Goal: Task Accomplishment & Management: Manage account settings

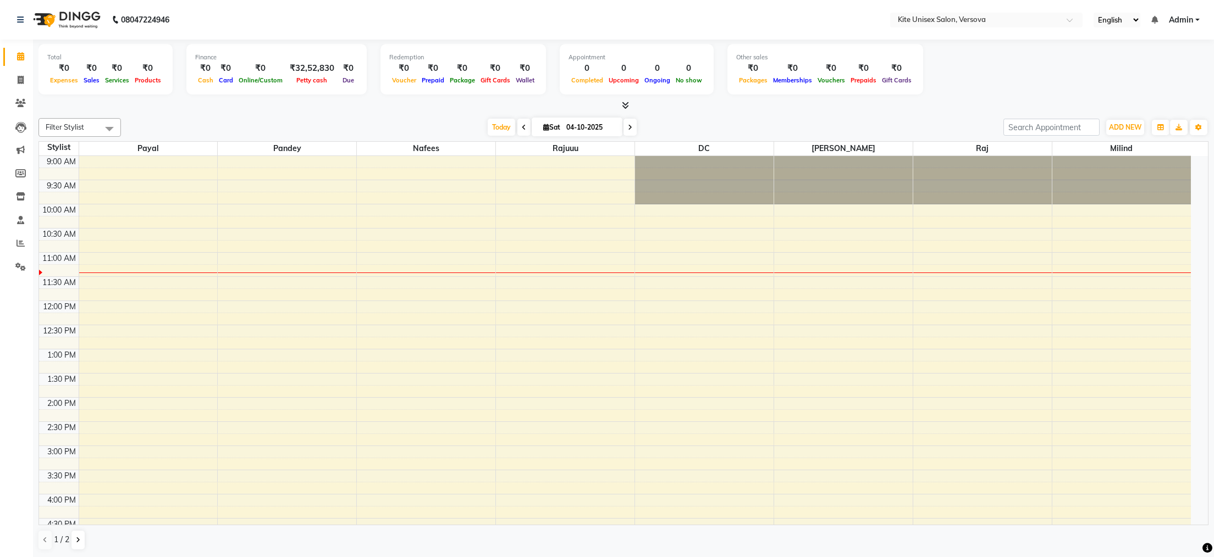
click at [481, 230] on div "9:00 AM 9:30 AM 10:00 AM 10:30 AM 11:00 AM 11:30 AM 12:00 PM 12:30 PM 1:00 PM 1…" at bounding box center [614, 494] width 1151 height 677
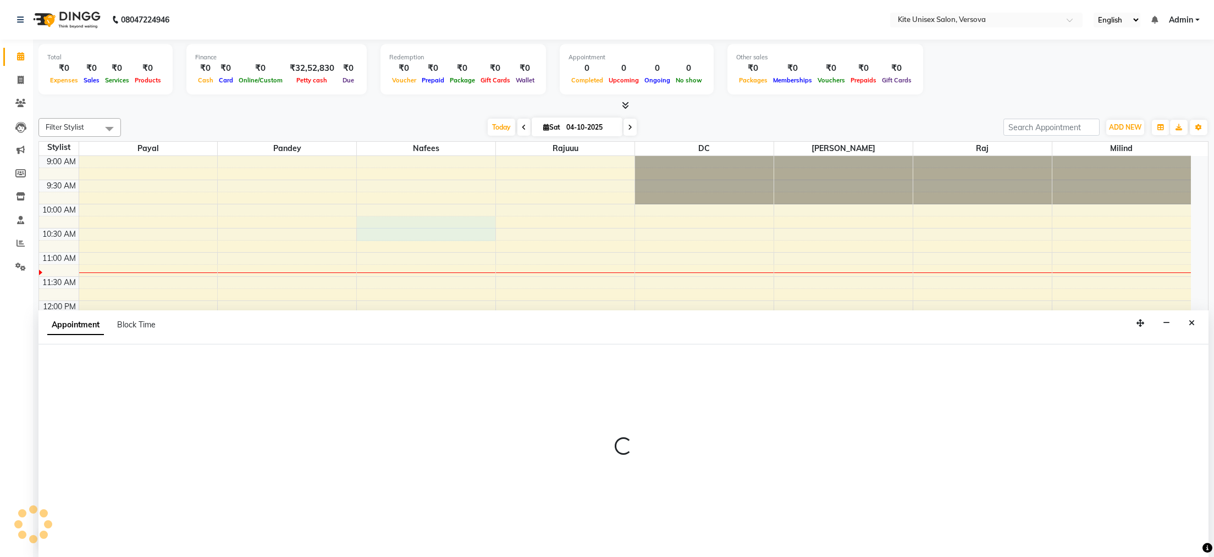
select select "50189"
select select "615"
select select "tentative"
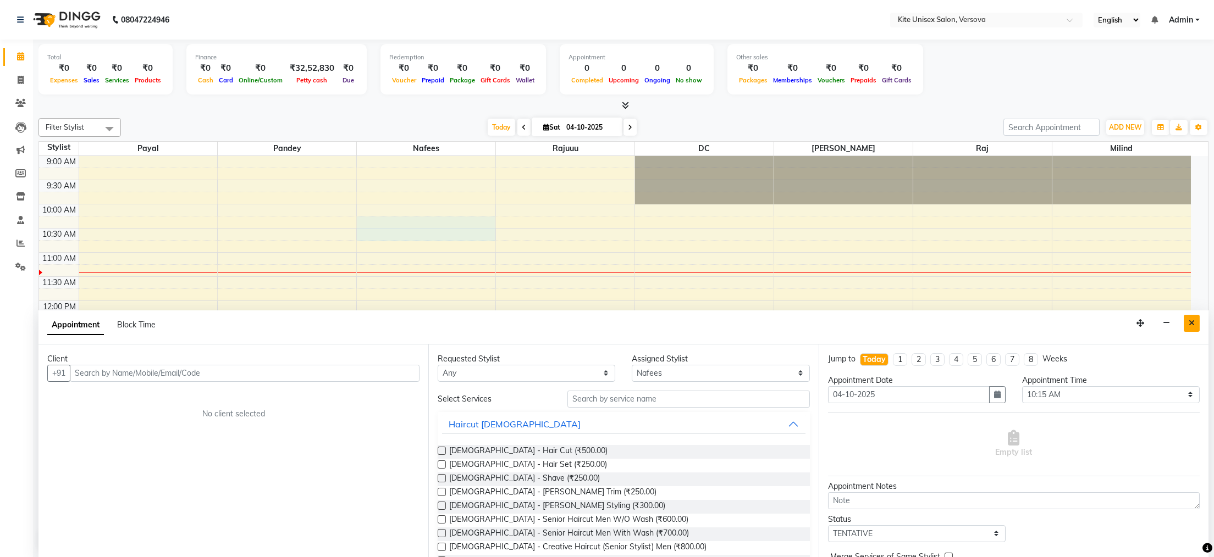
click at [1190, 324] on icon "Close" at bounding box center [1191, 323] width 6 height 8
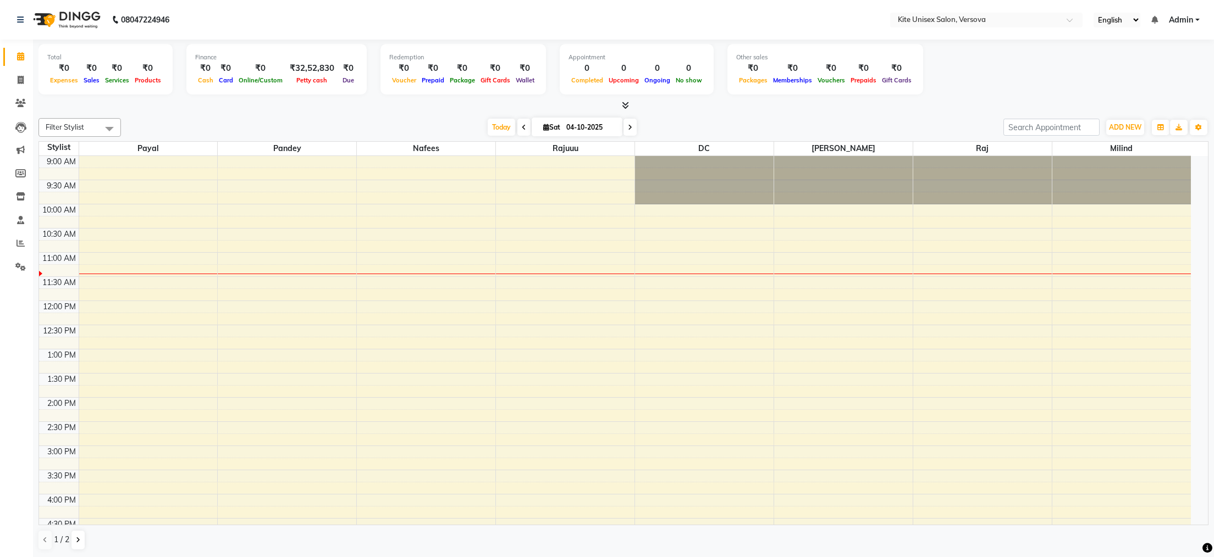
click at [522, 127] on icon at bounding box center [524, 127] width 4 height 7
type input "03-10-2025"
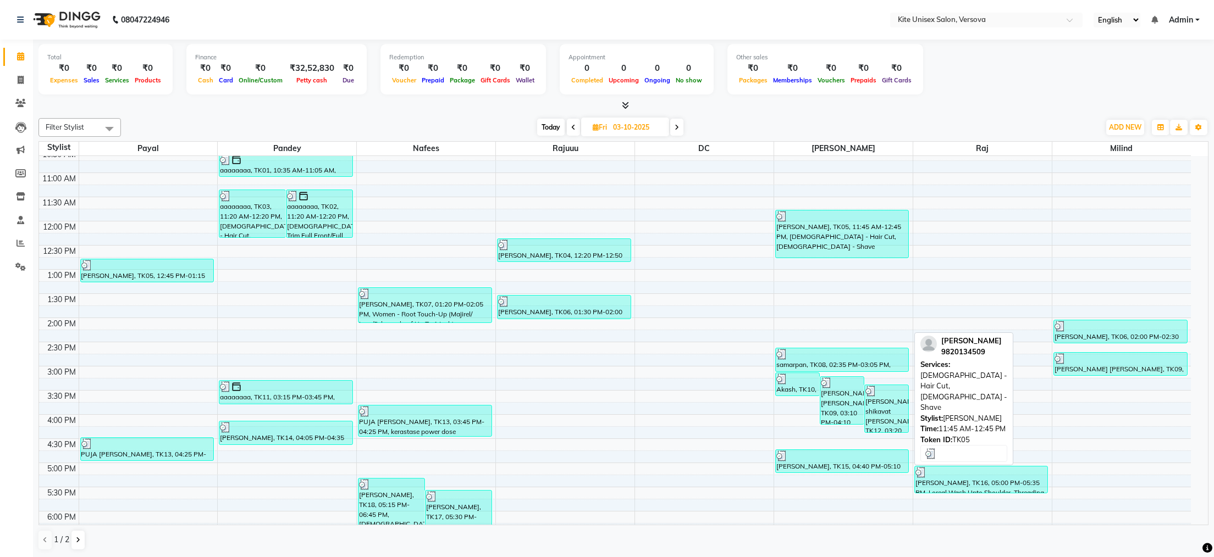
scroll to position [110, 0]
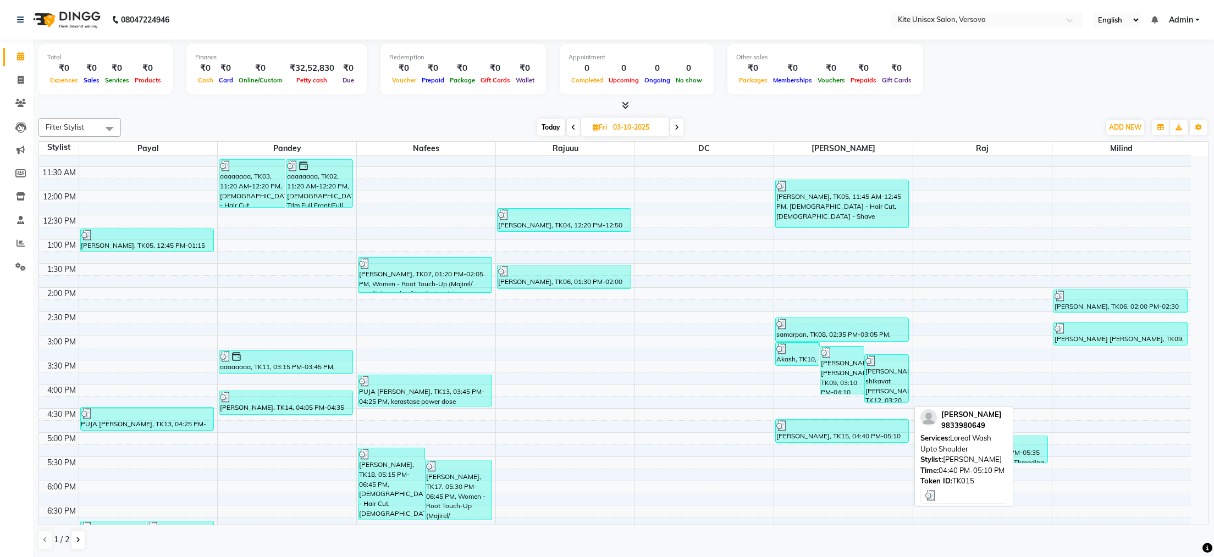
click at [843, 434] on div "[PERSON_NAME], TK15, 04:40 PM-05:10 PM, Loreal Wash Upto Shoulder" at bounding box center [842, 431] width 133 height 23
select select "3"
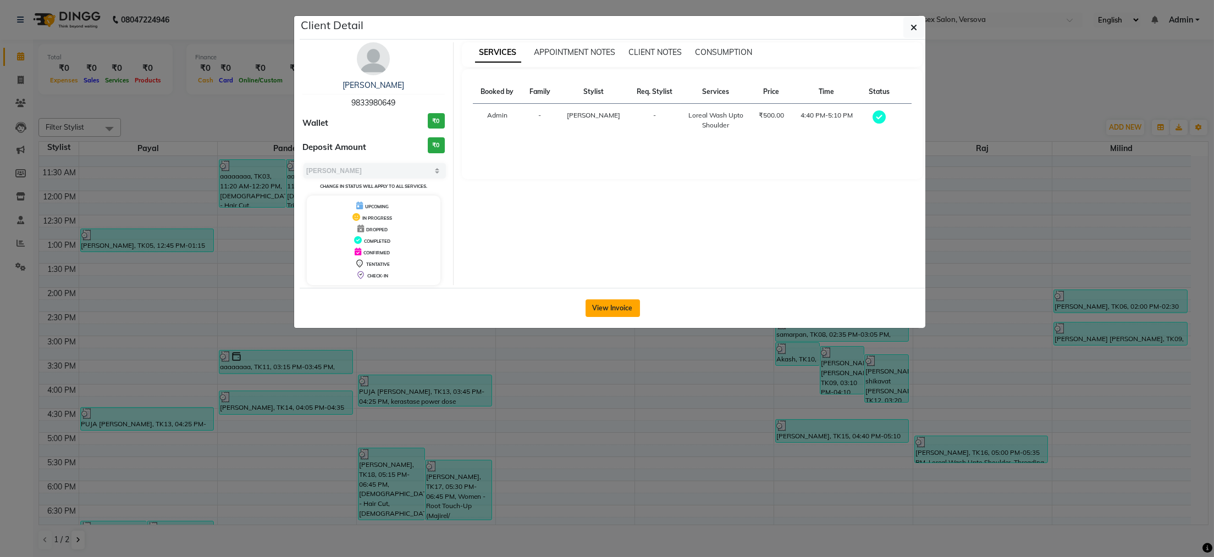
click at [608, 312] on button "View Invoice" at bounding box center [612, 309] width 54 height 18
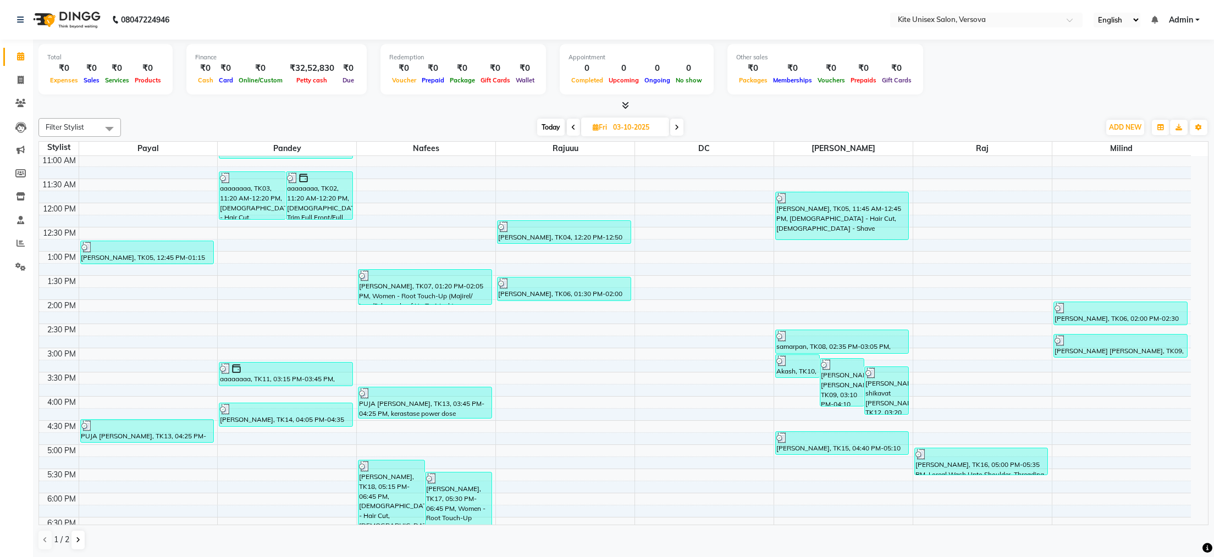
scroll to position [92, 0]
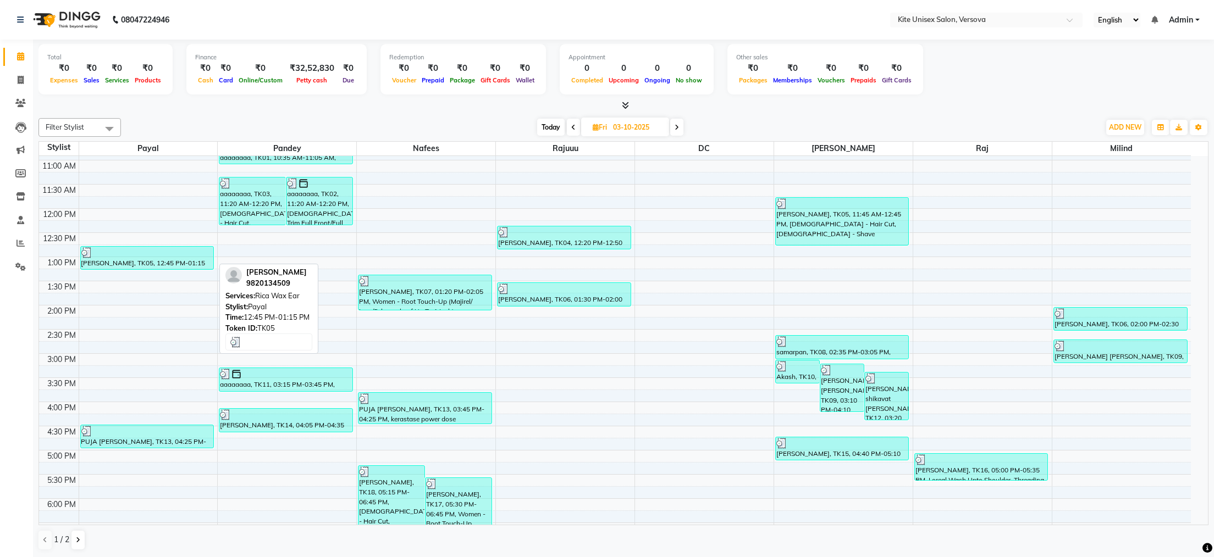
click at [144, 264] on div "[PERSON_NAME], TK05, 12:45 PM-01:15 PM, Rica Wax Ear" at bounding box center [147, 258] width 133 height 23
select select "3"
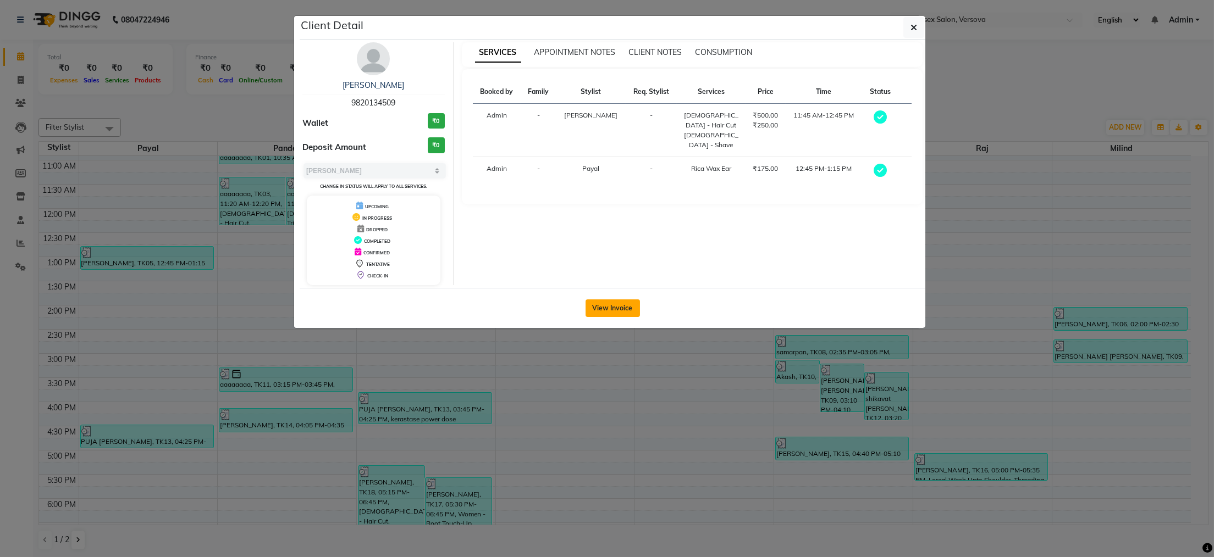
click at [597, 308] on button "View Invoice" at bounding box center [612, 309] width 54 height 18
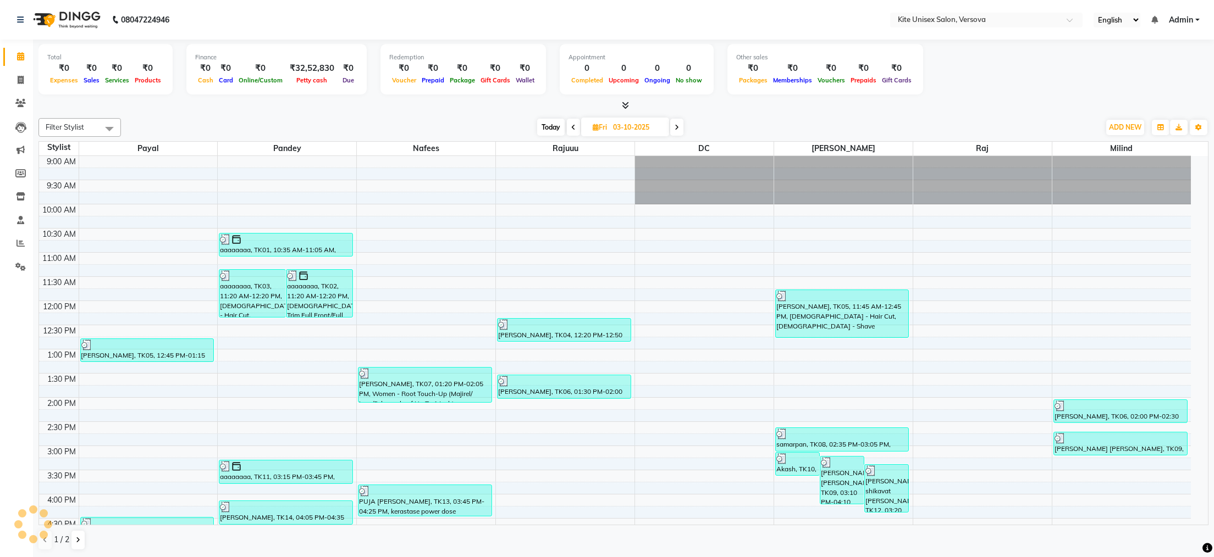
scroll to position [92, 0]
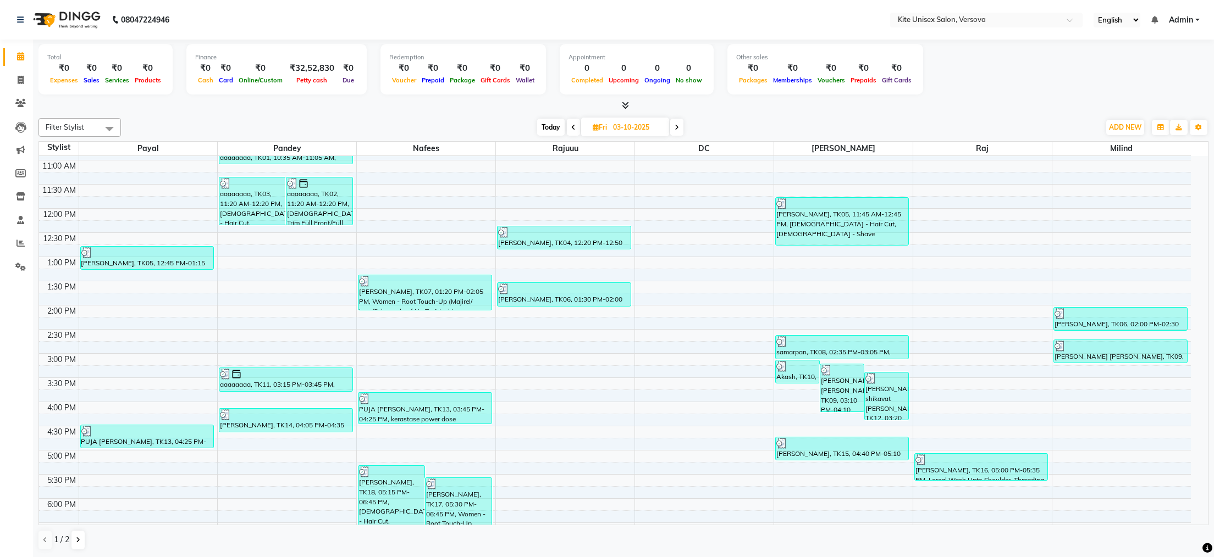
click at [149, 449] on div "9:00 AM 9:30 AM 10:00 AM 10:30 AM 11:00 AM 11:30 AM 12:00 PM 12:30 PM 1:00 PM 1…" at bounding box center [614, 402] width 1151 height 677
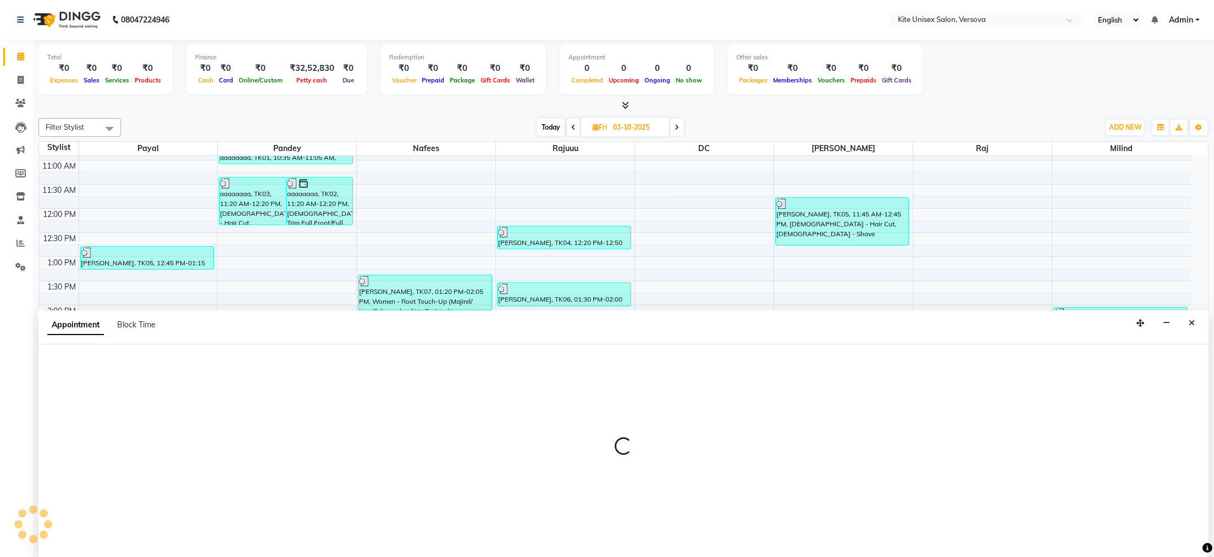
select select "44266"
select select "1005"
select select "tentative"
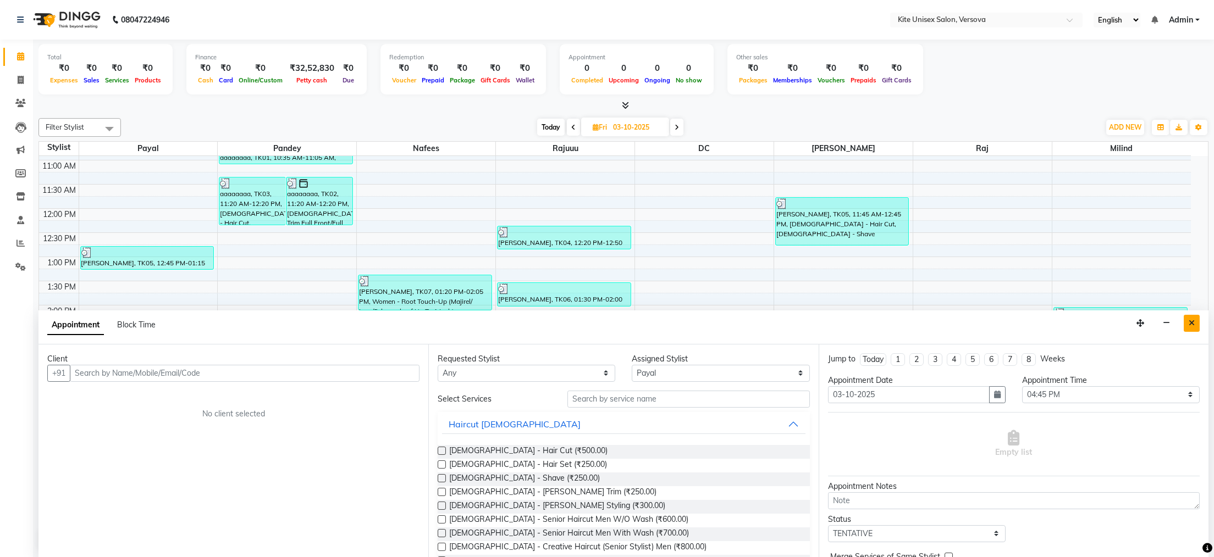
click at [1186, 320] on button "Close" at bounding box center [1191, 323] width 16 height 17
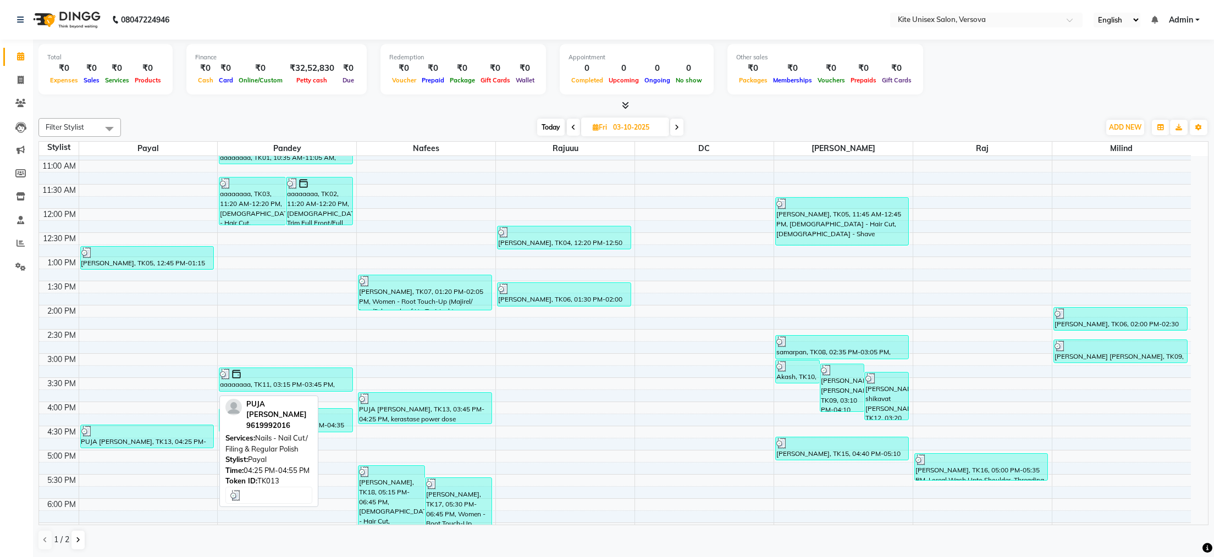
click at [145, 439] on div "PUJA [PERSON_NAME], TK13, 04:25 PM-04:55 PM, Nails - Nail Cut/ Filing & Regular…" at bounding box center [147, 436] width 133 height 23
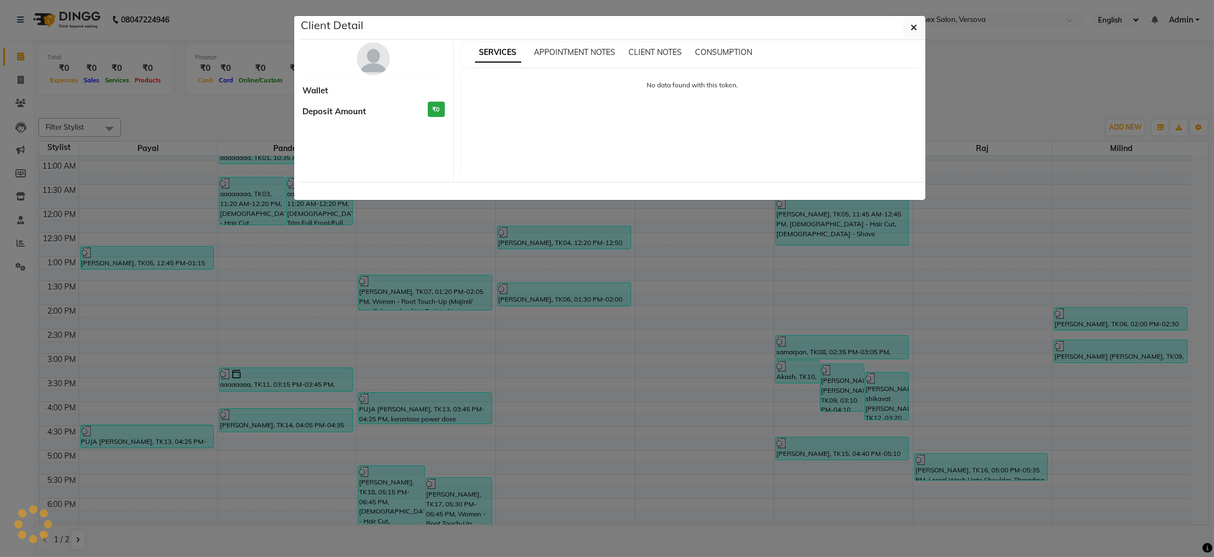
select select "3"
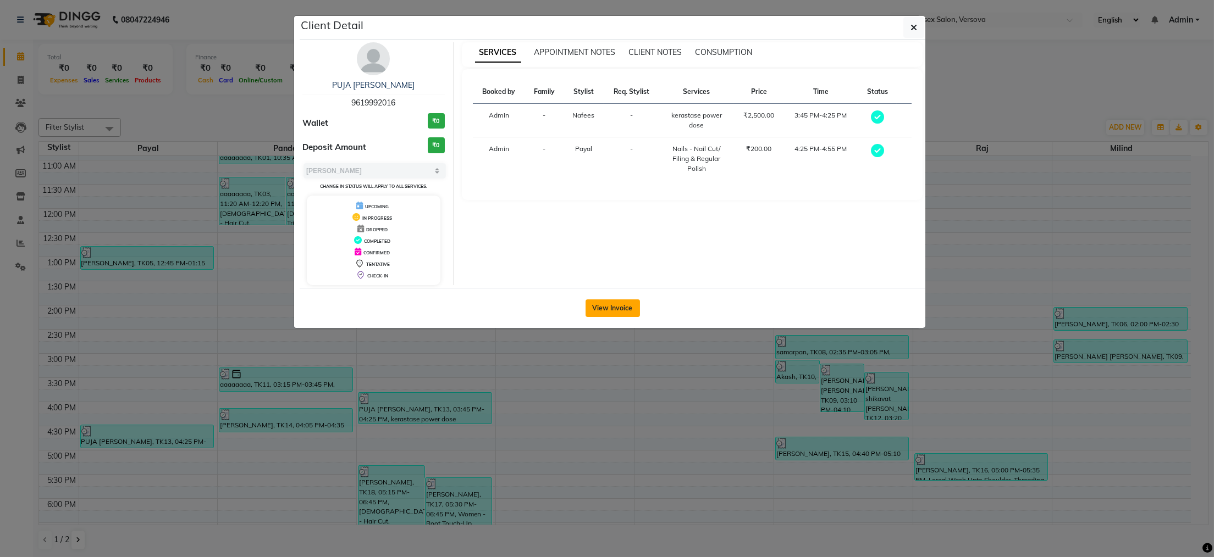
click at [608, 307] on button "View Invoice" at bounding box center [612, 309] width 54 height 18
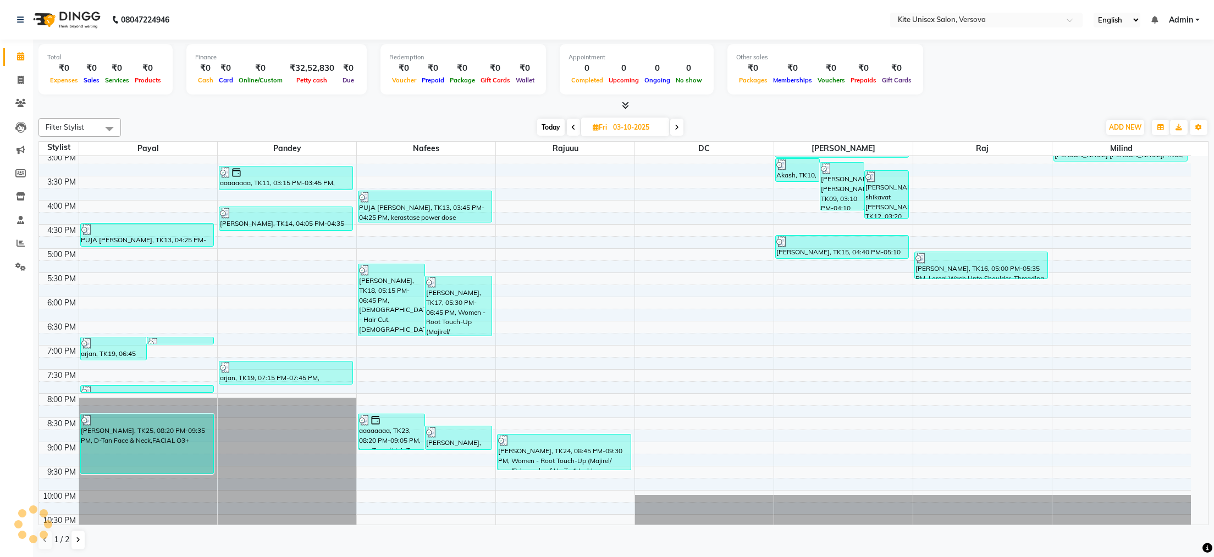
scroll to position [312, 0]
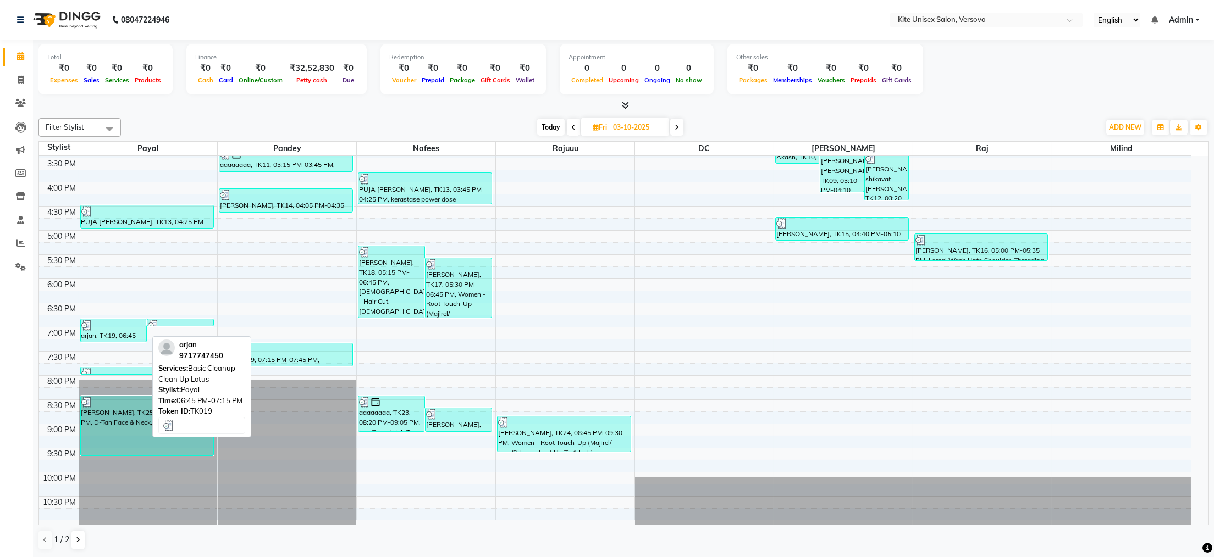
click at [102, 330] on div "arjan, TK19, 06:45 PM-07:15 PM, Basic Cleanup - Clean Up Lotus" at bounding box center [114, 330] width 66 height 23
select select "3"
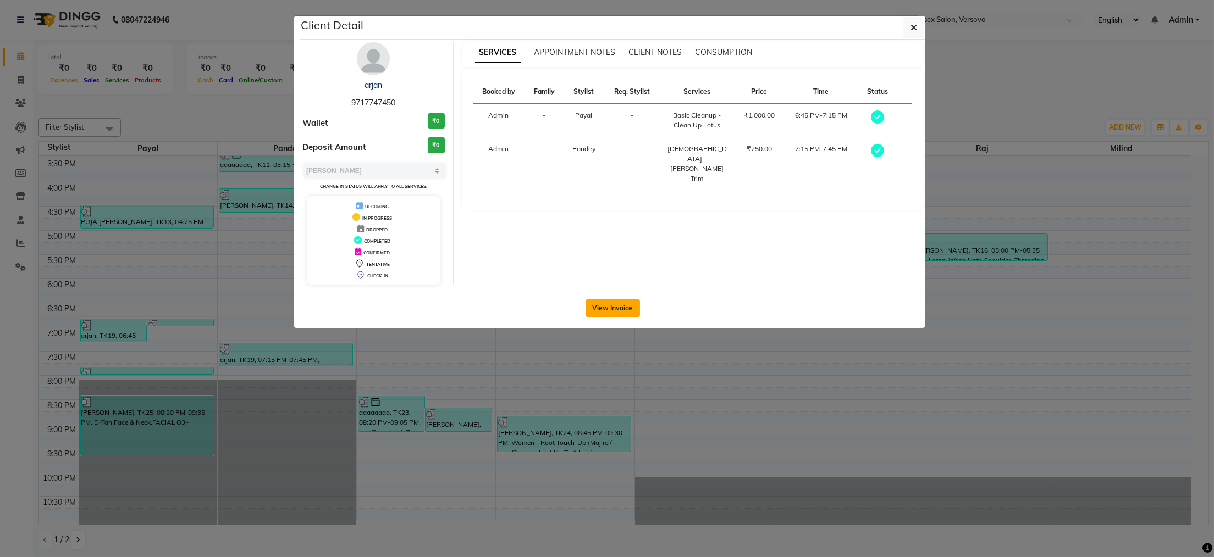
click at [624, 311] on button "View Invoice" at bounding box center [612, 309] width 54 height 18
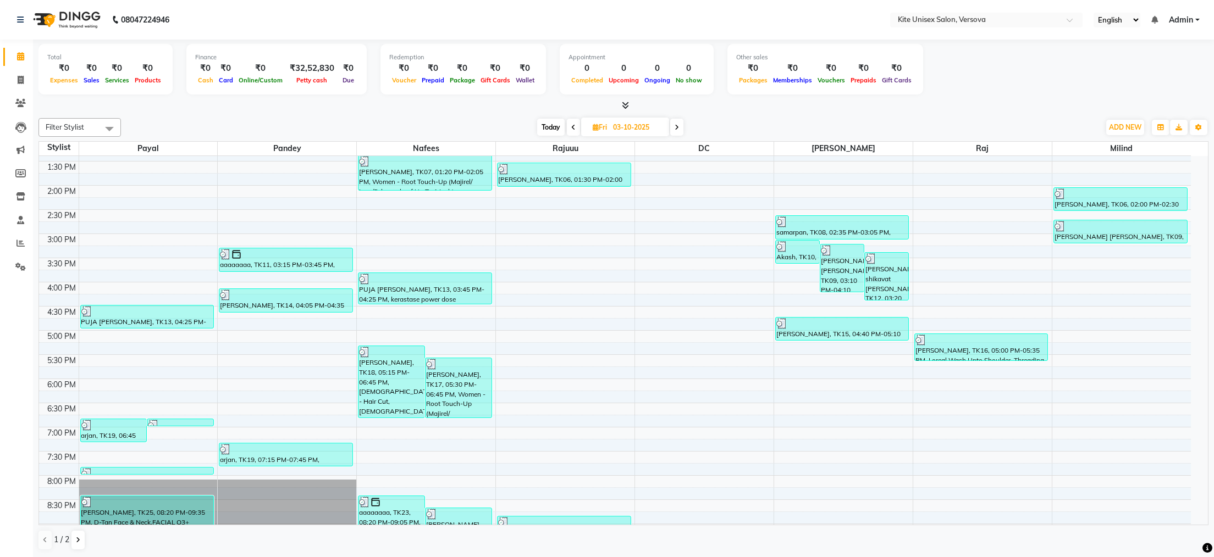
scroll to position [312, 0]
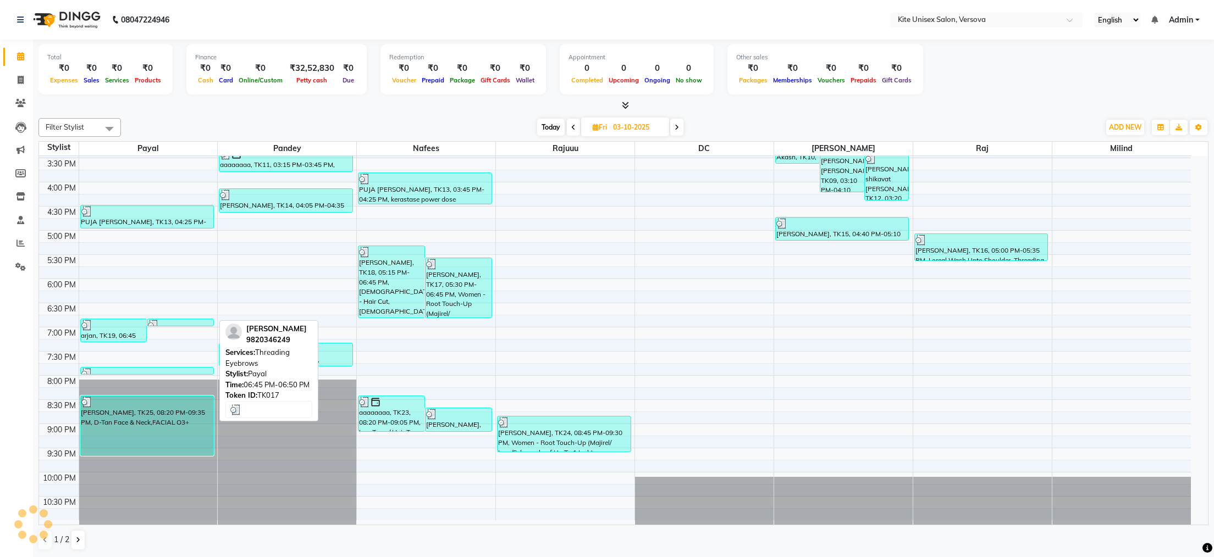
click at [197, 319] on link "[PERSON_NAME], TK17, 06:45 PM-06:50 PM, Threading Eyebrows" at bounding box center [180, 323] width 67 height 8
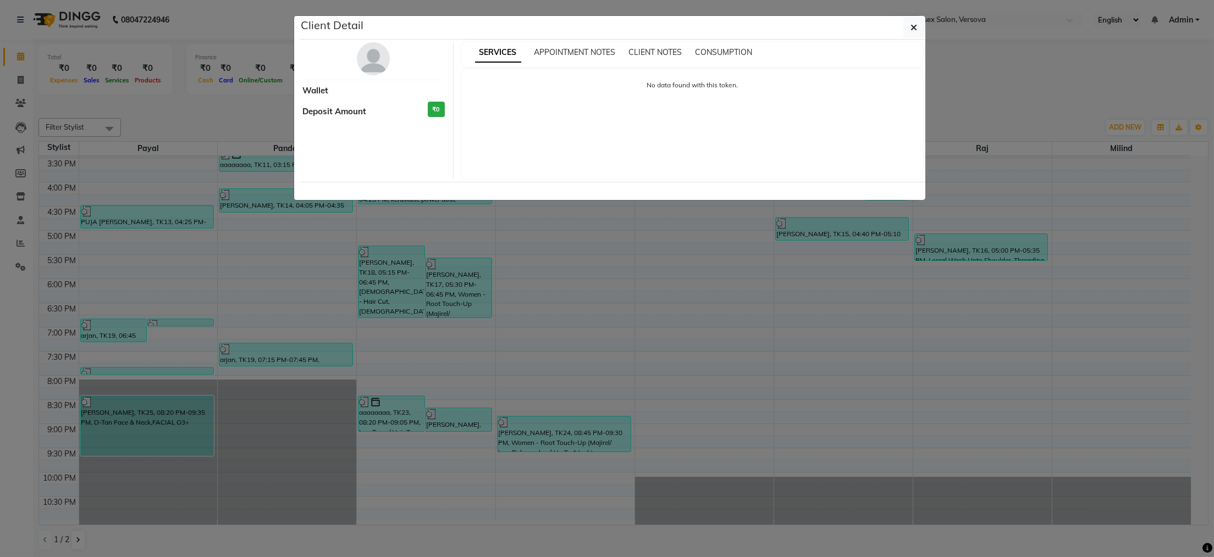
select select "3"
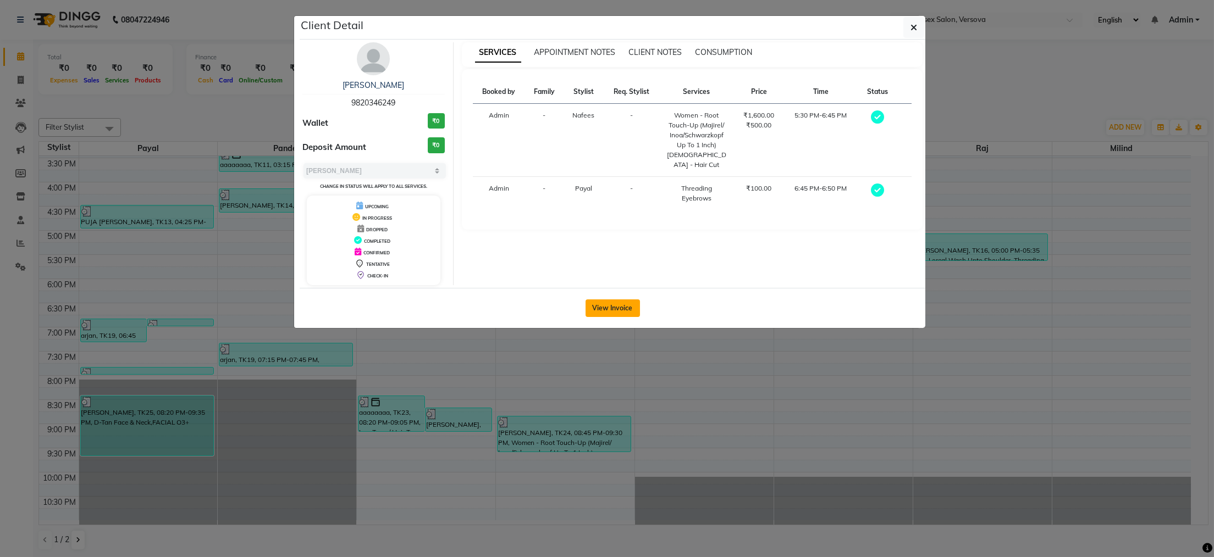
click at [611, 304] on button "View Invoice" at bounding box center [612, 309] width 54 height 18
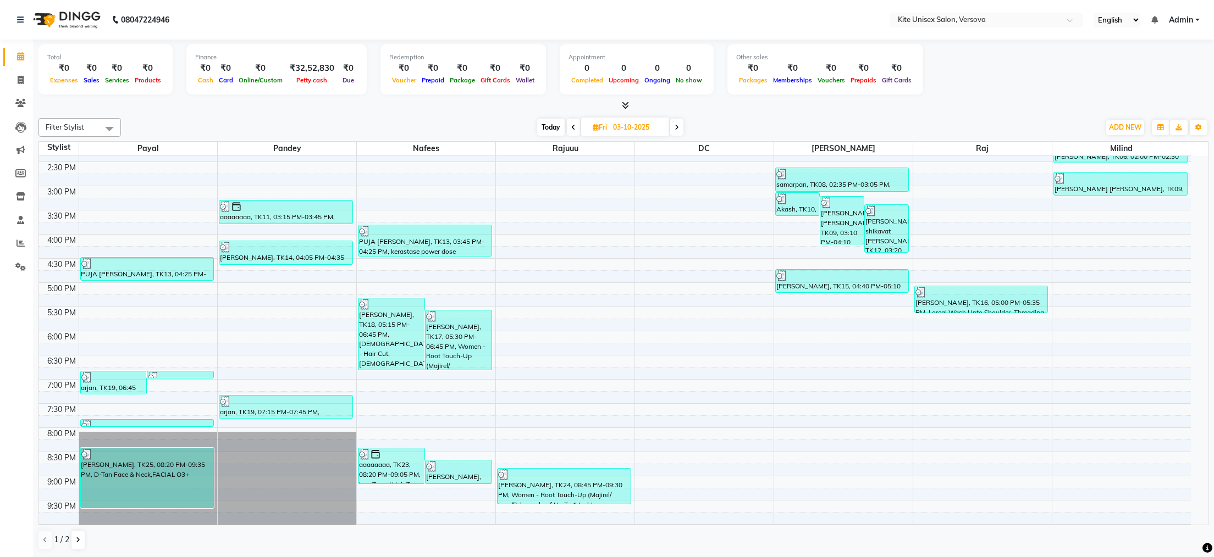
scroll to position [312, 0]
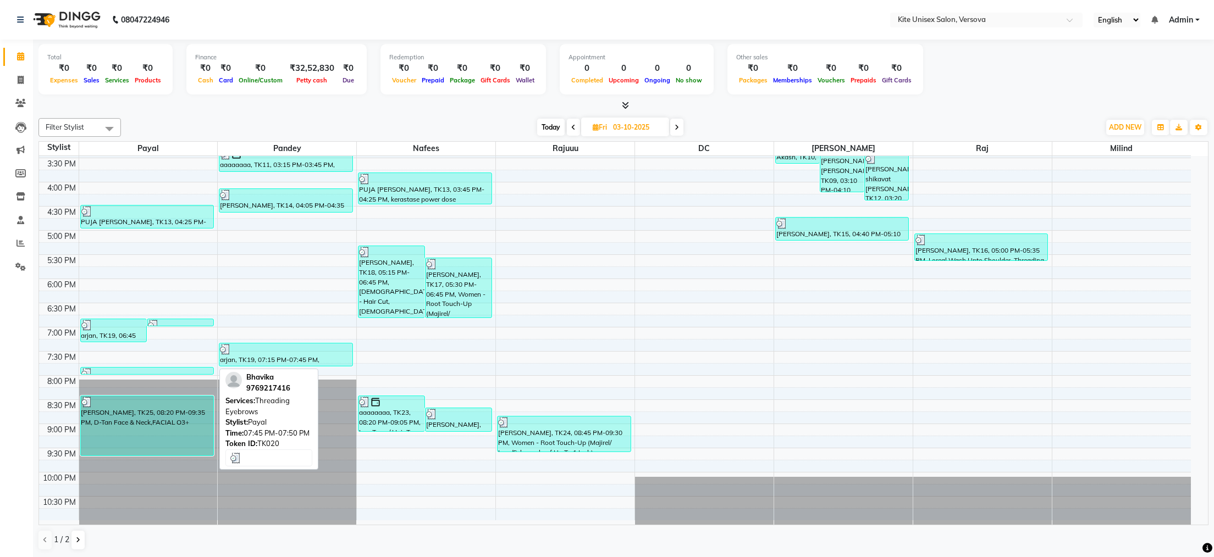
click at [149, 373] on div at bounding box center [147, 373] width 132 height 11
select select "3"
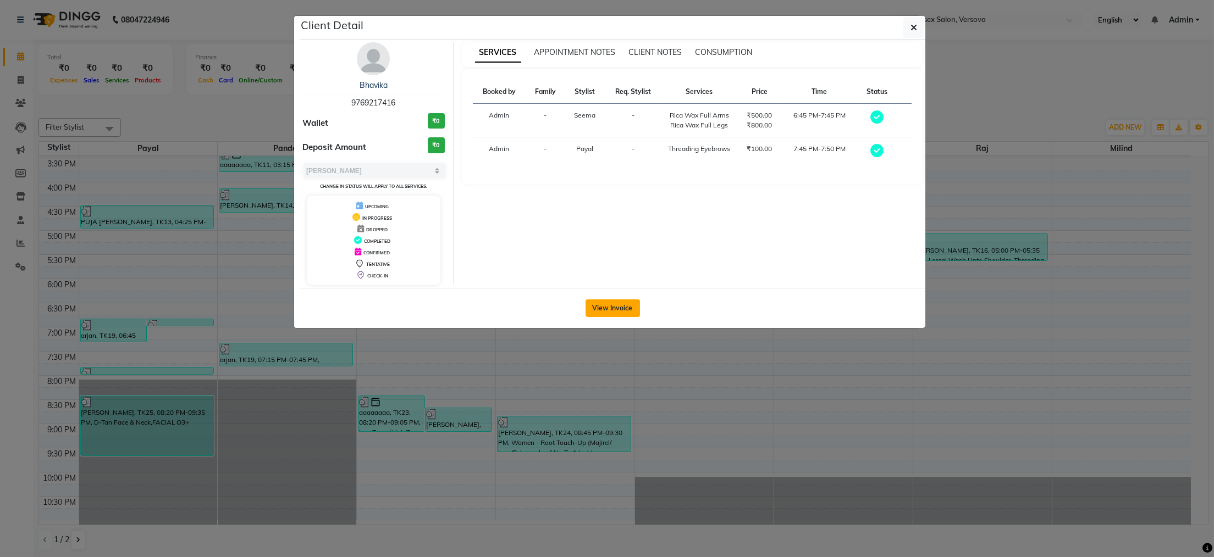
click at [622, 309] on button "View Invoice" at bounding box center [612, 309] width 54 height 18
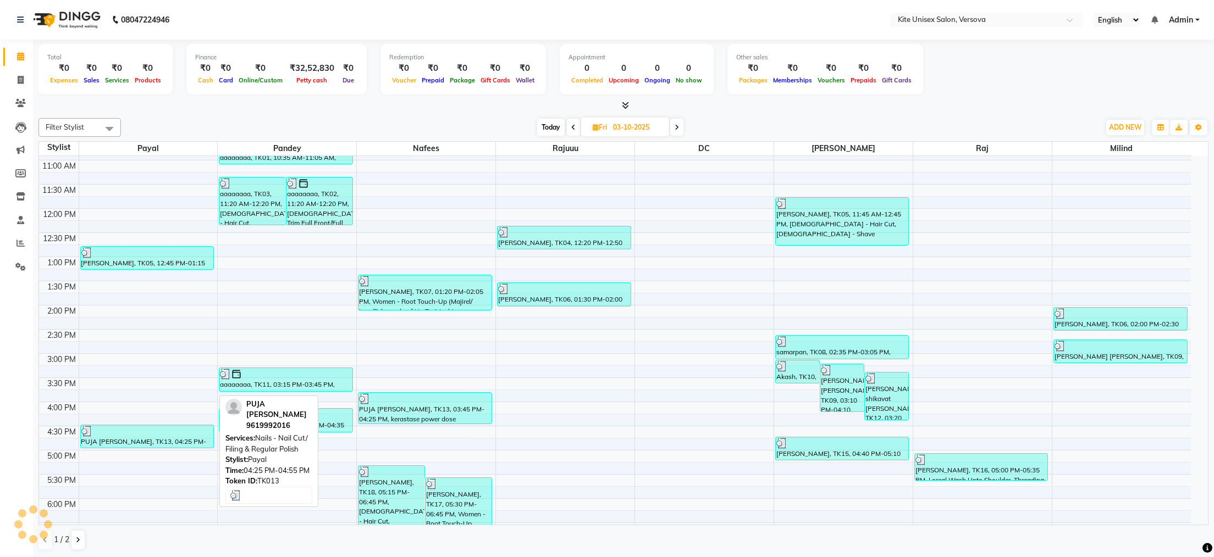
scroll to position [312, 0]
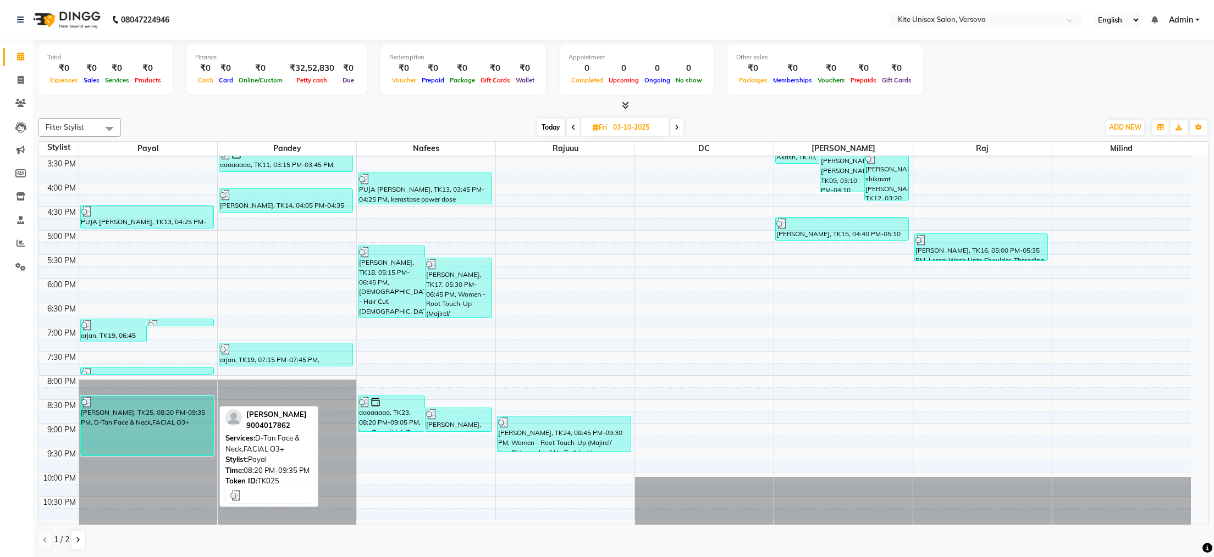
click at [142, 441] on div "[PERSON_NAME], TK25, 08:20 PM-09:35 PM, D-Tan Face & Neck,FACIAL O3+" at bounding box center [147, 425] width 133 height 59
select select "3"
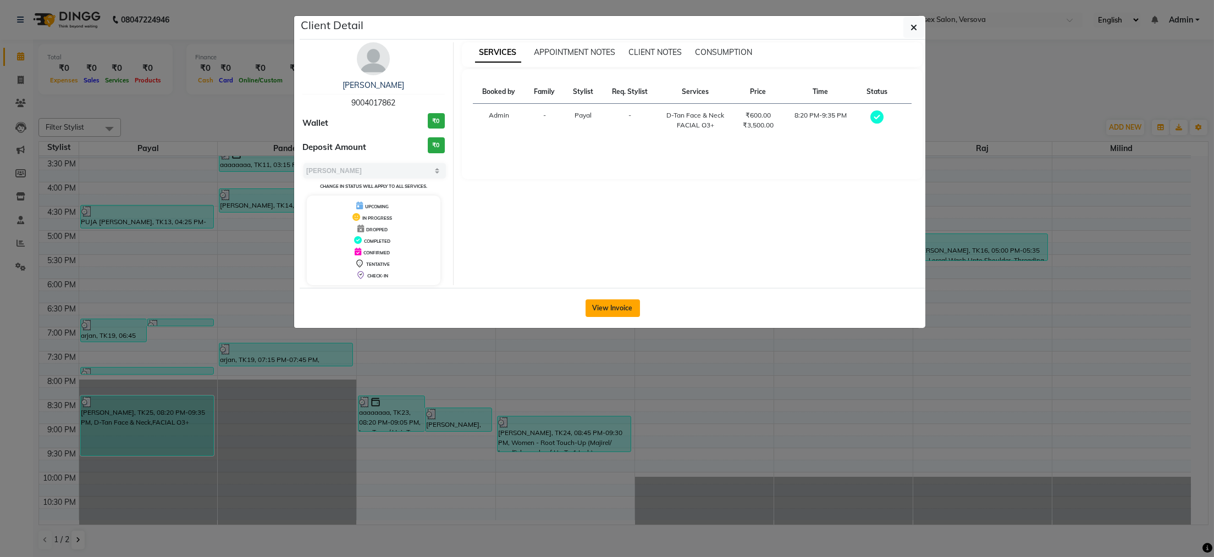
click at [609, 307] on button "View Invoice" at bounding box center [612, 309] width 54 height 18
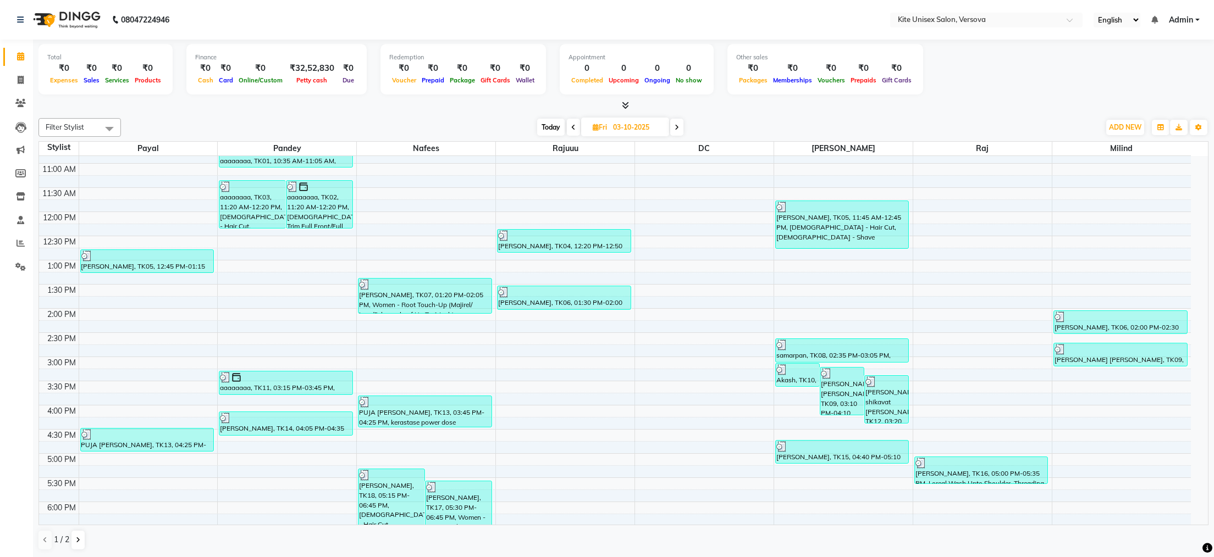
scroll to position [220, 0]
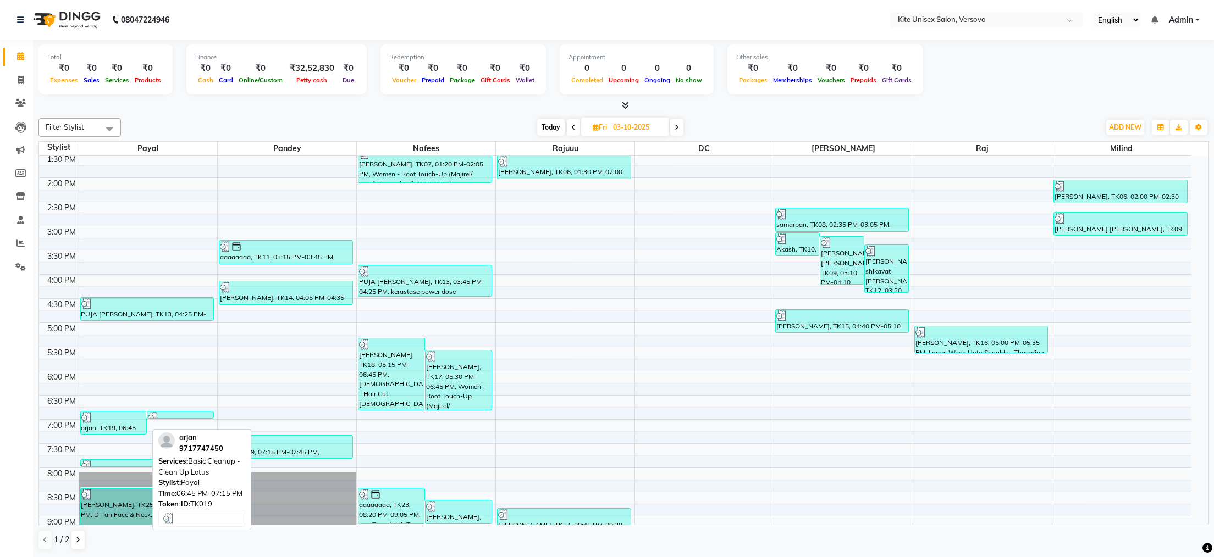
click at [114, 416] on div at bounding box center [113, 417] width 65 height 11
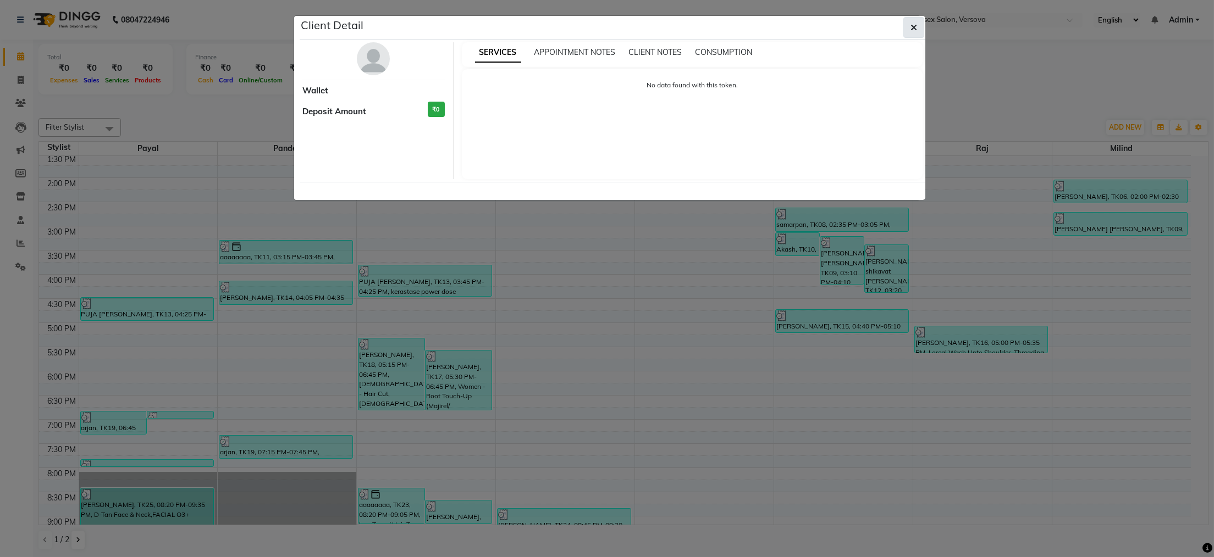
click at [906, 25] on button "button" at bounding box center [913, 27] width 21 height 21
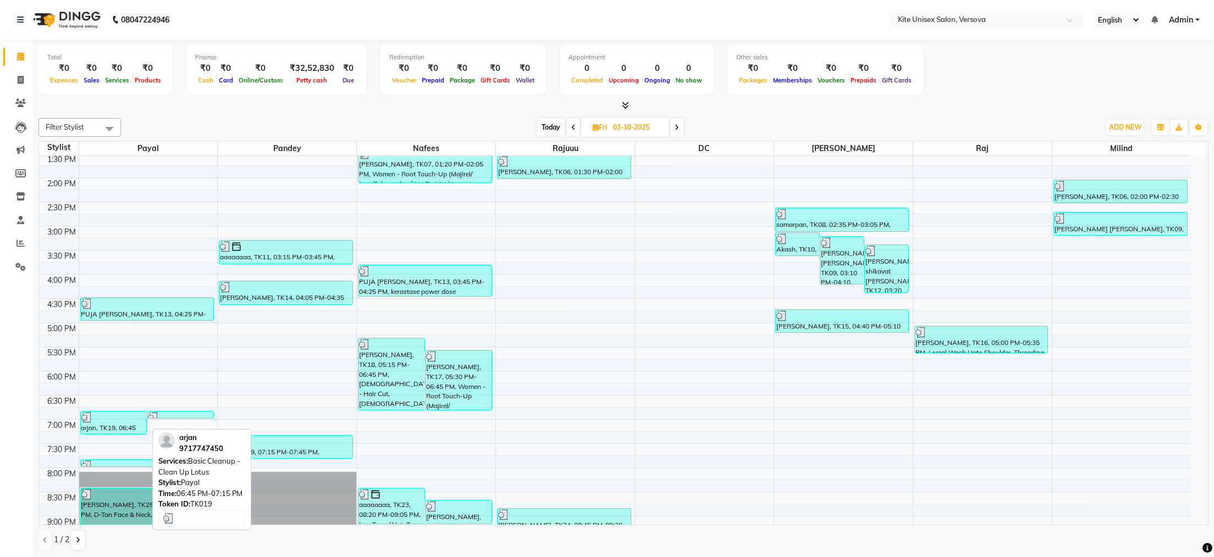
click at [117, 429] on div "arjan, TK19, 06:45 PM-07:15 PM, Basic Cleanup - Clean Up Lotus" at bounding box center [114, 423] width 66 height 23
select select "3"
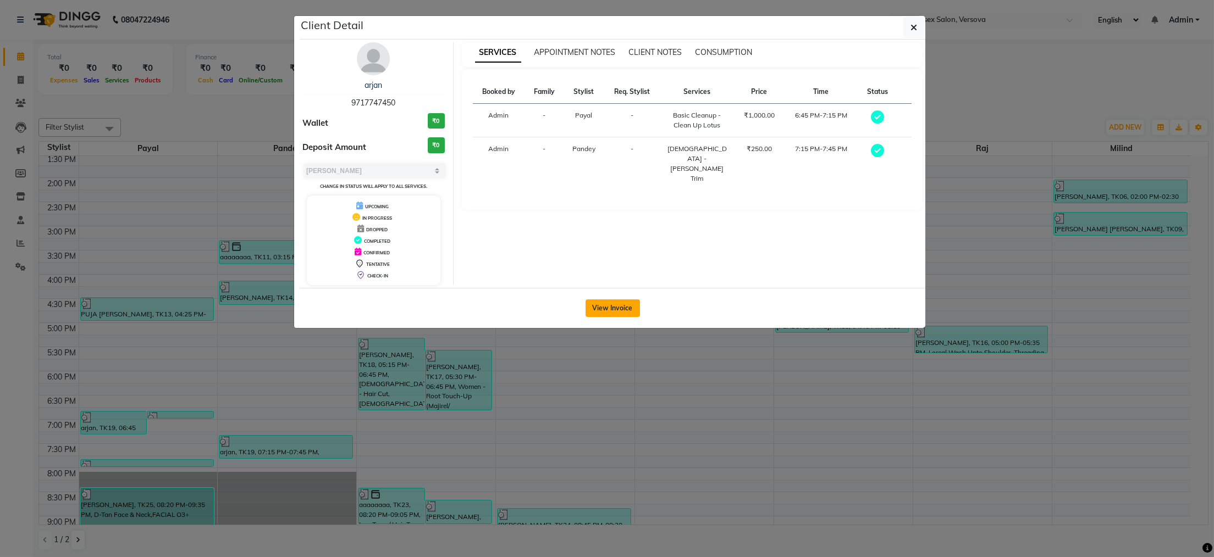
click at [608, 307] on button "View Invoice" at bounding box center [612, 309] width 54 height 18
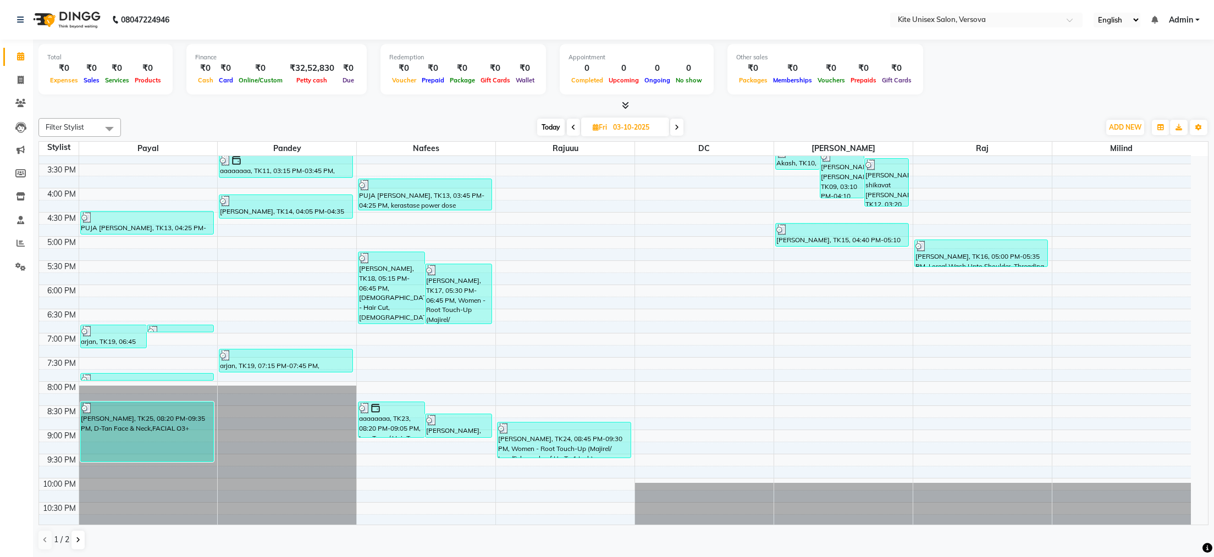
scroll to position [312, 0]
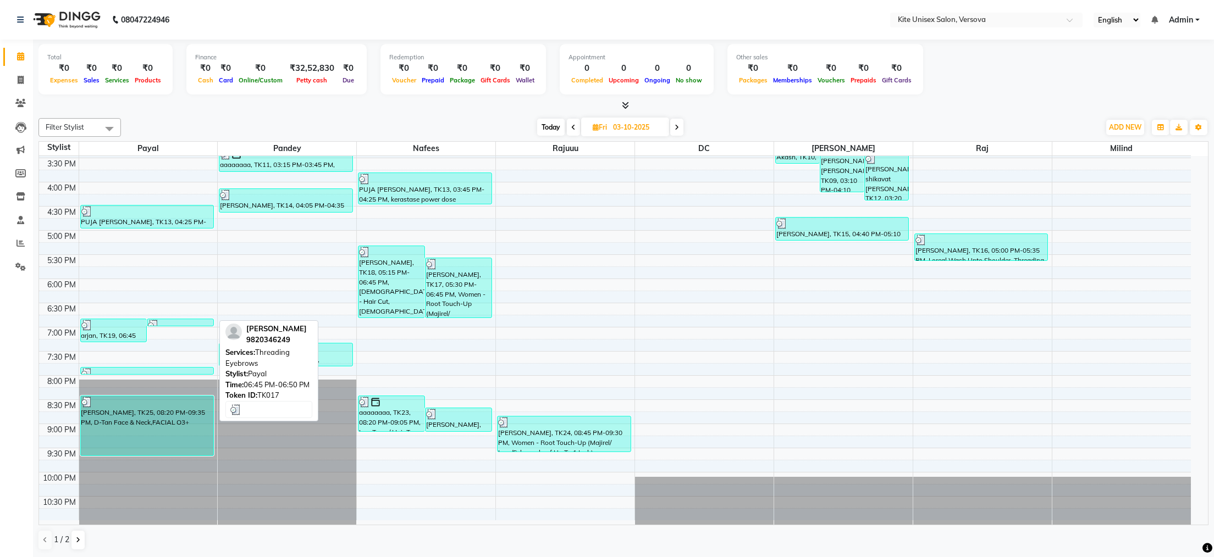
click at [166, 324] on div at bounding box center [180, 325] width 65 height 11
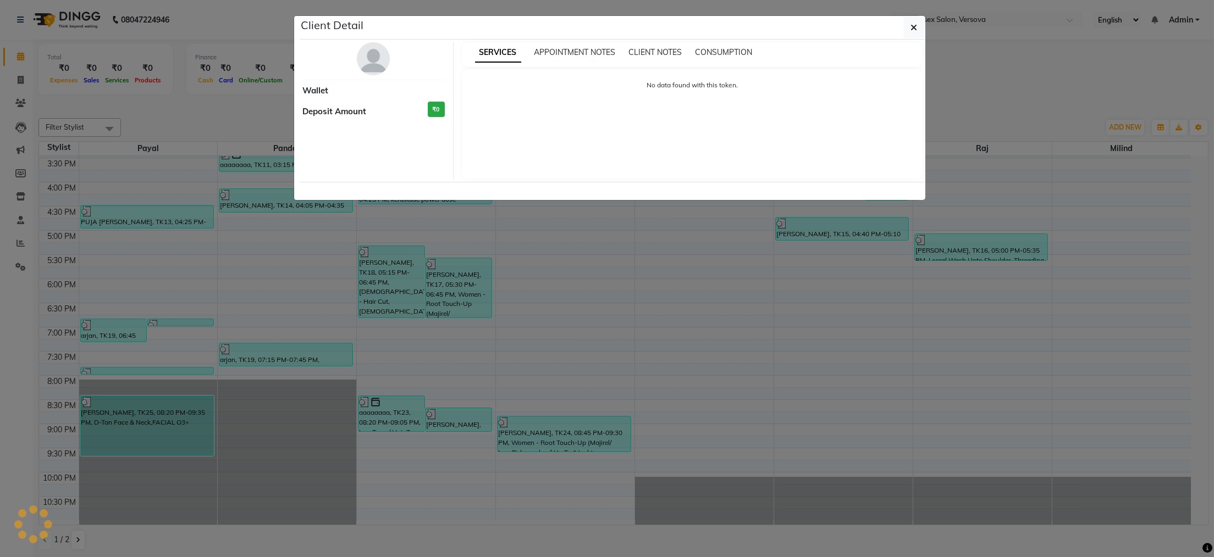
select select "3"
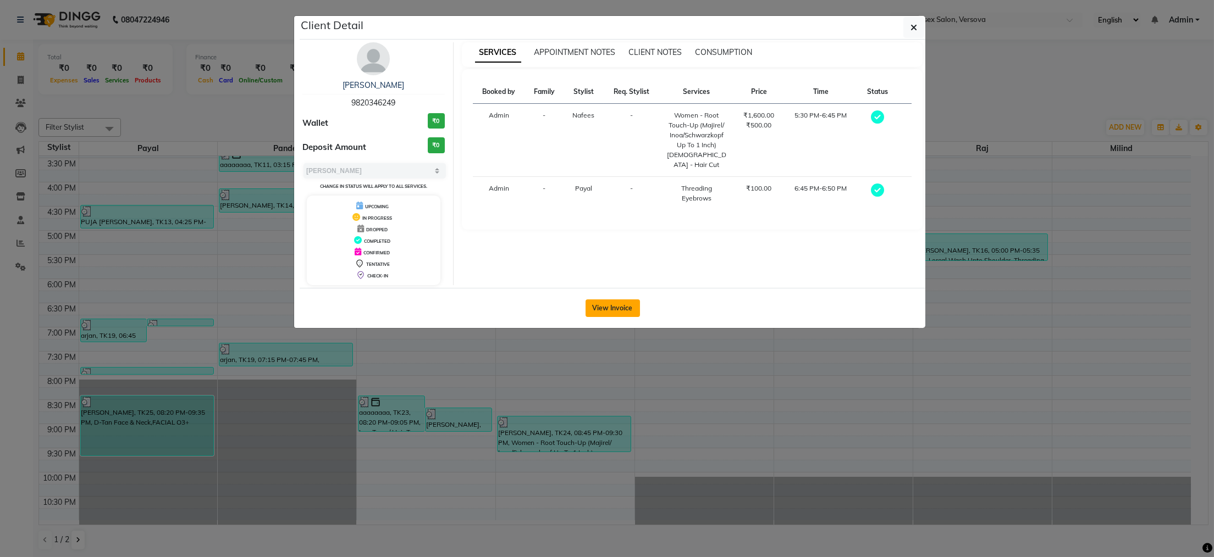
click at [623, 306] on button "View Invoice" at bounding box center [612, 309] width 54 height 18
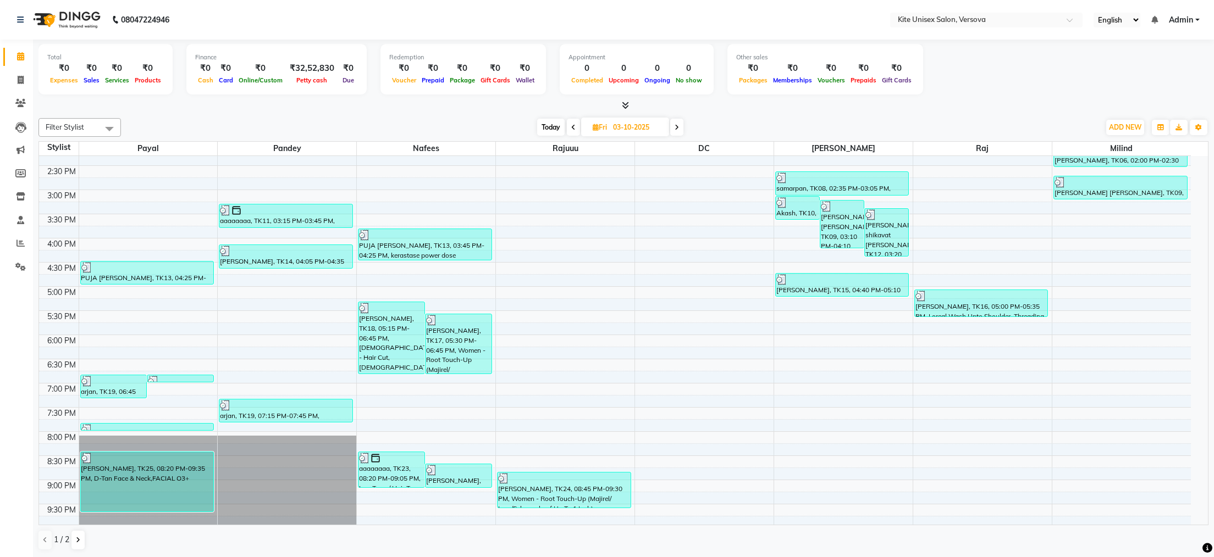
scroll to position [312, 0]
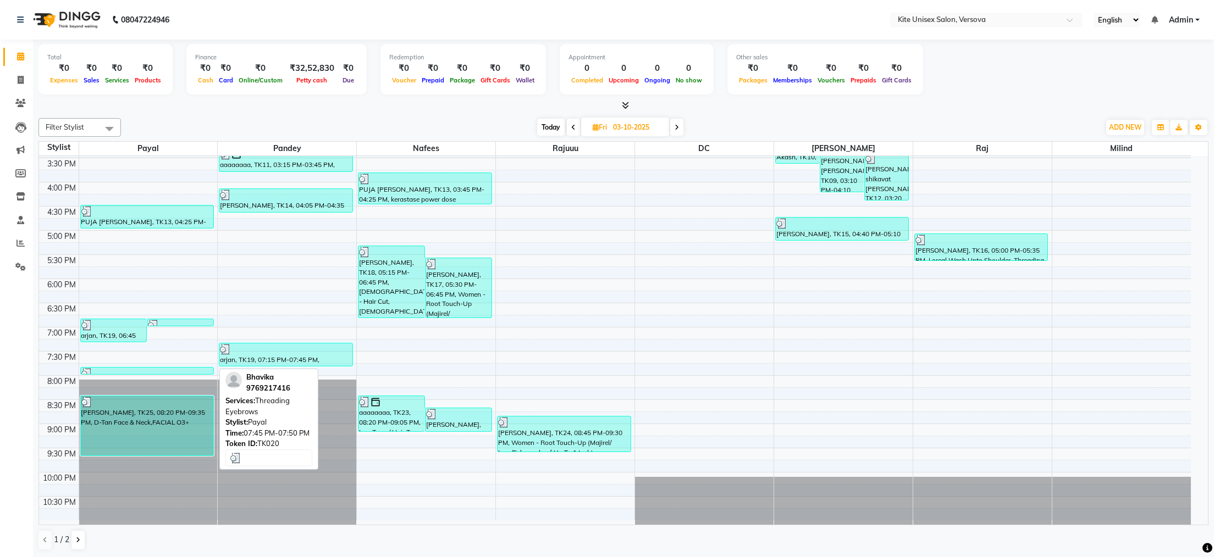
click at [174, 371] on div at bounding box center [147, 373] width 132 height 11
select select "3"
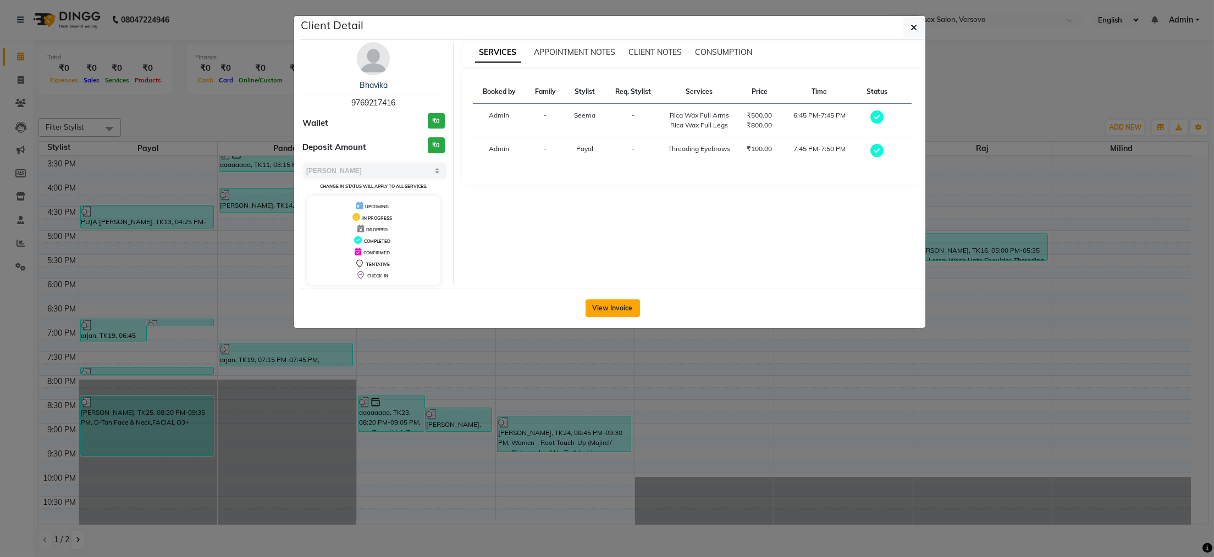
click at [602, 306] on button "View Invoice" at bounding box center [612, 309] width 54 height 18
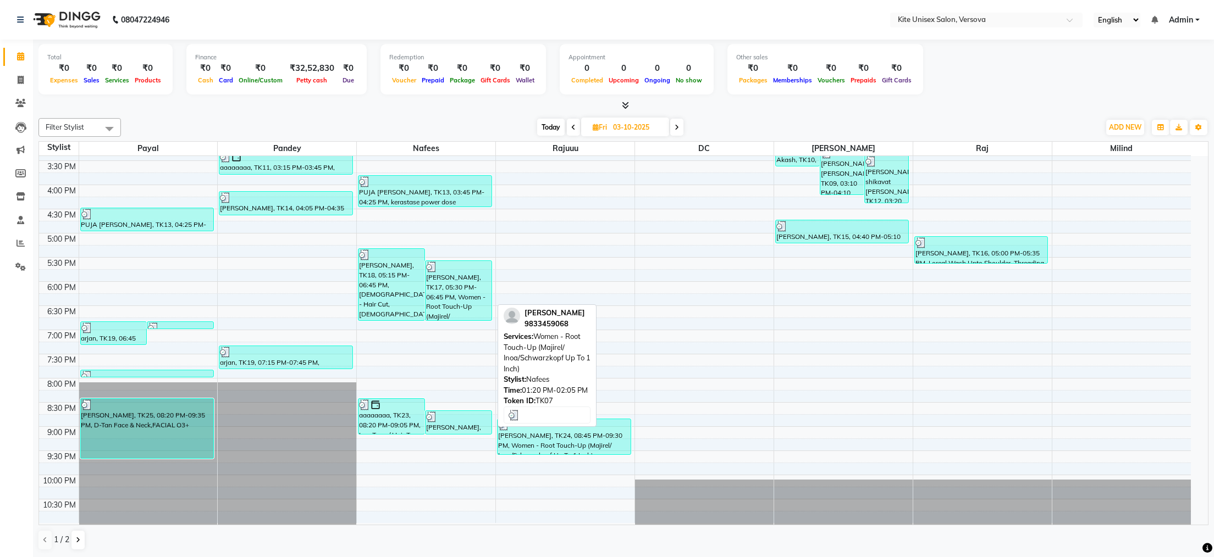
scroll to position [312, 0]
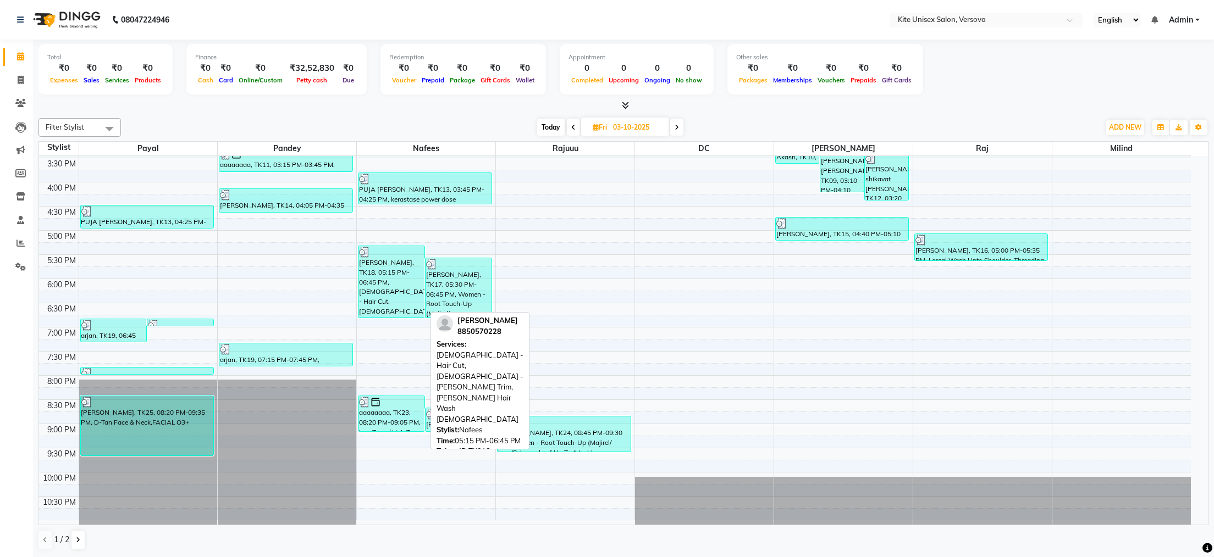
click at [389, 284] on div "[PERSON_NAME], TK18, 05:15 PM-06:45 PM, [DEMOGRAPHIC_DATA] - Hair Cut, [DEMOGRA…" at bounding box center [391, 281] width 66 height 71
select select "3"
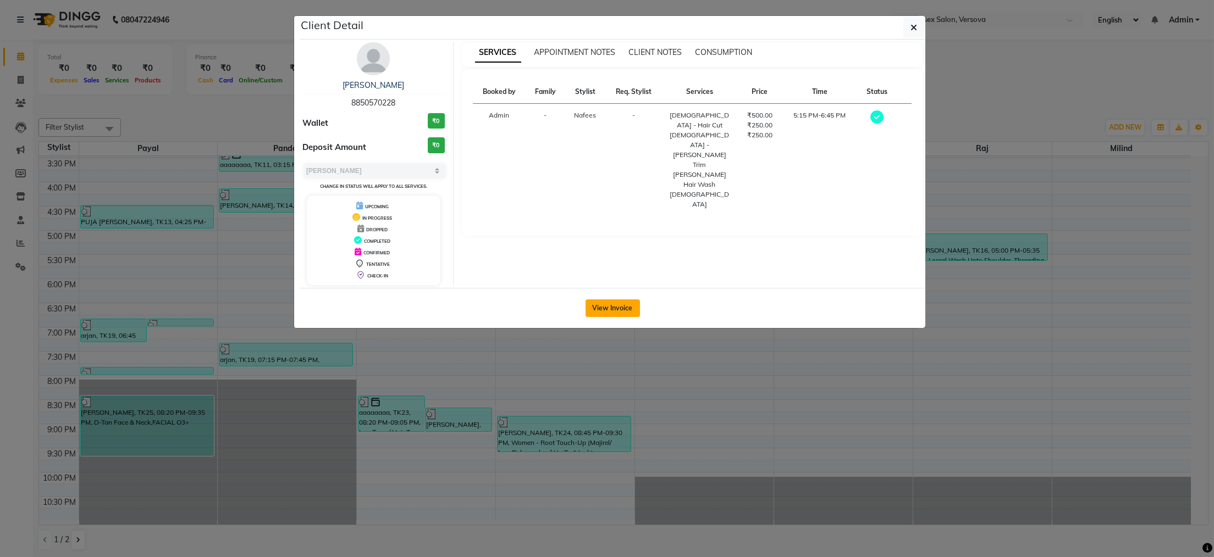
click at [608, 311] on button "View Invoice" at bounding box center [612, 309] width 54 height 18
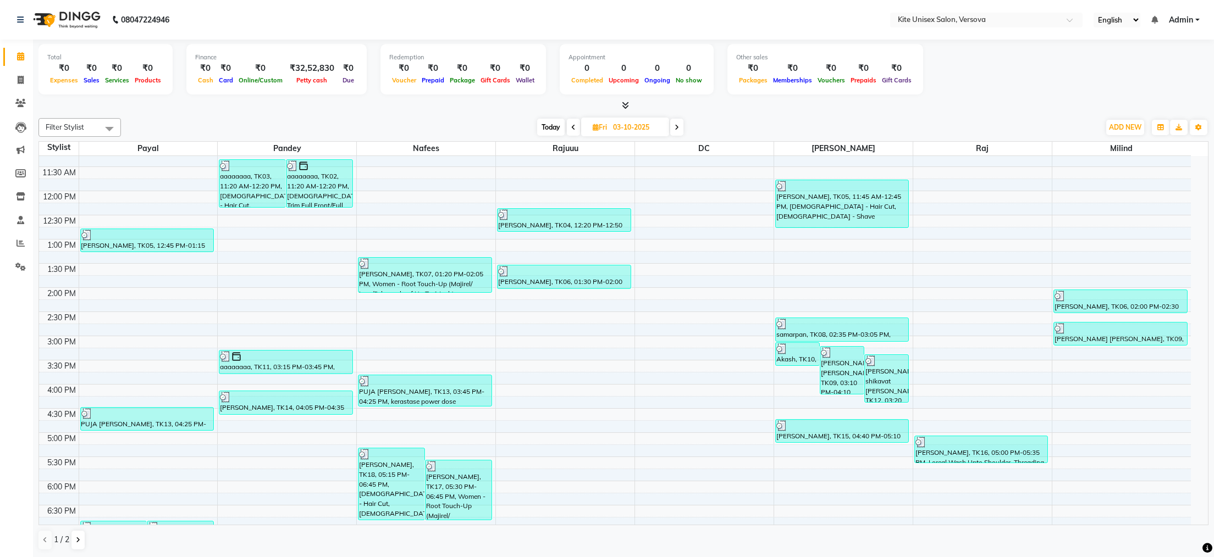
scroll to position [312, 0]
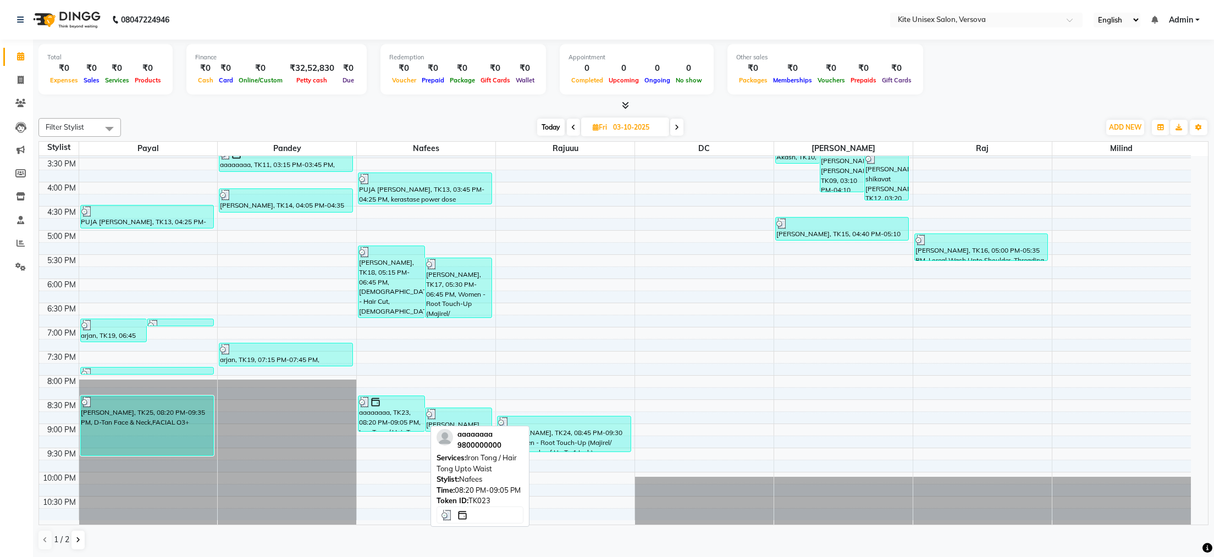
click at [395, 422] on div "aaaaaaaa, TK23, 08:20 PM-09:05 PM, Iron Tong / Hair Tong Upto Waist" at bounding box center [391, 413] width 66 height 35
select select "3"
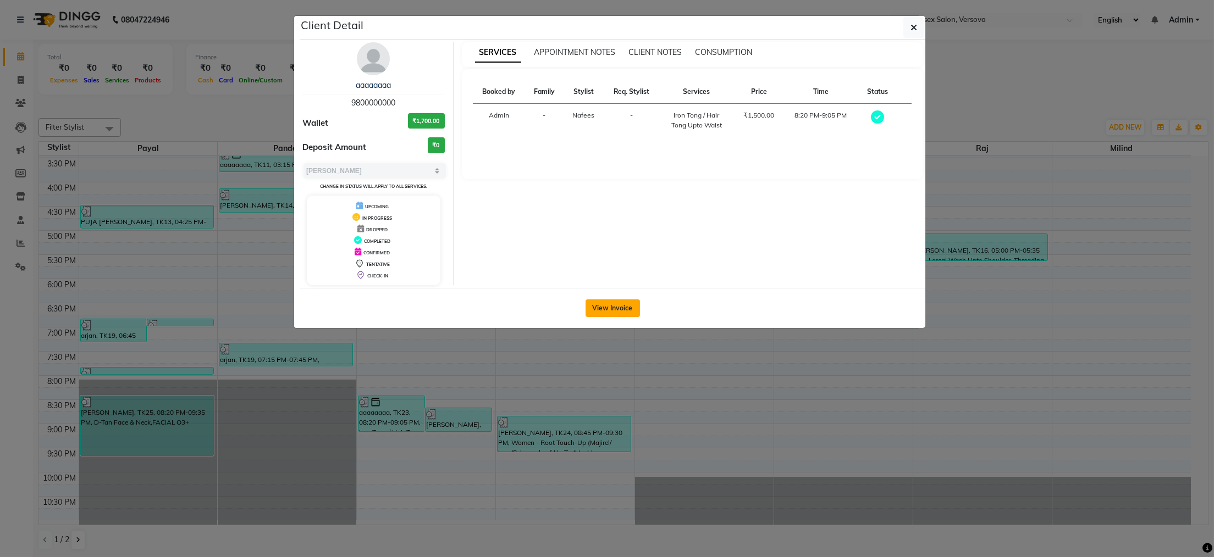
click at [606, 312] on button "View Invoice" at bounding box center [612, 309] width 54 height 18
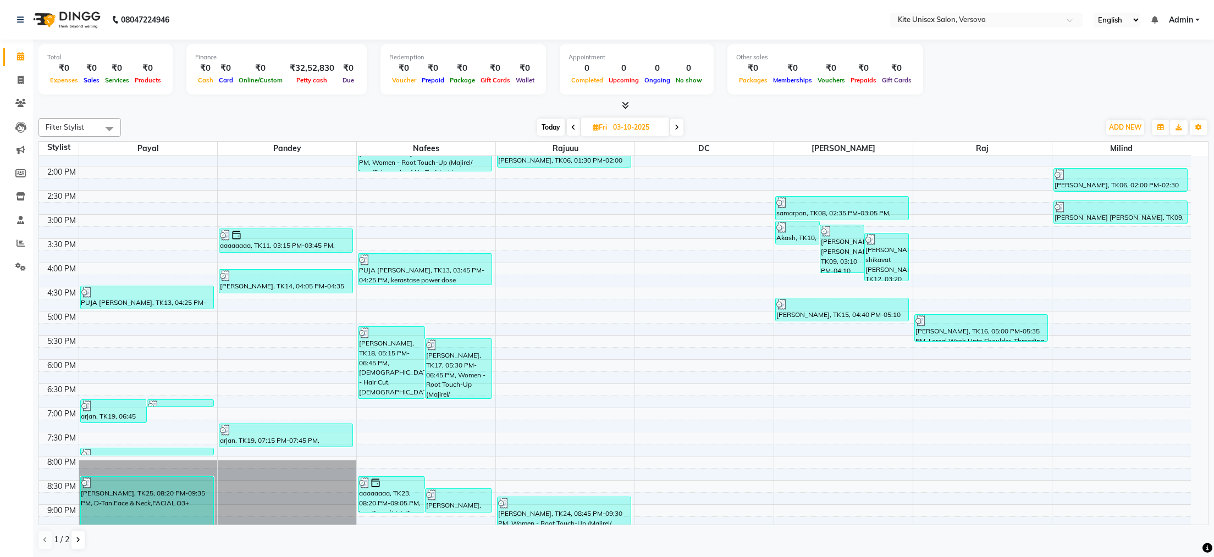
scroll to position [312, 0]
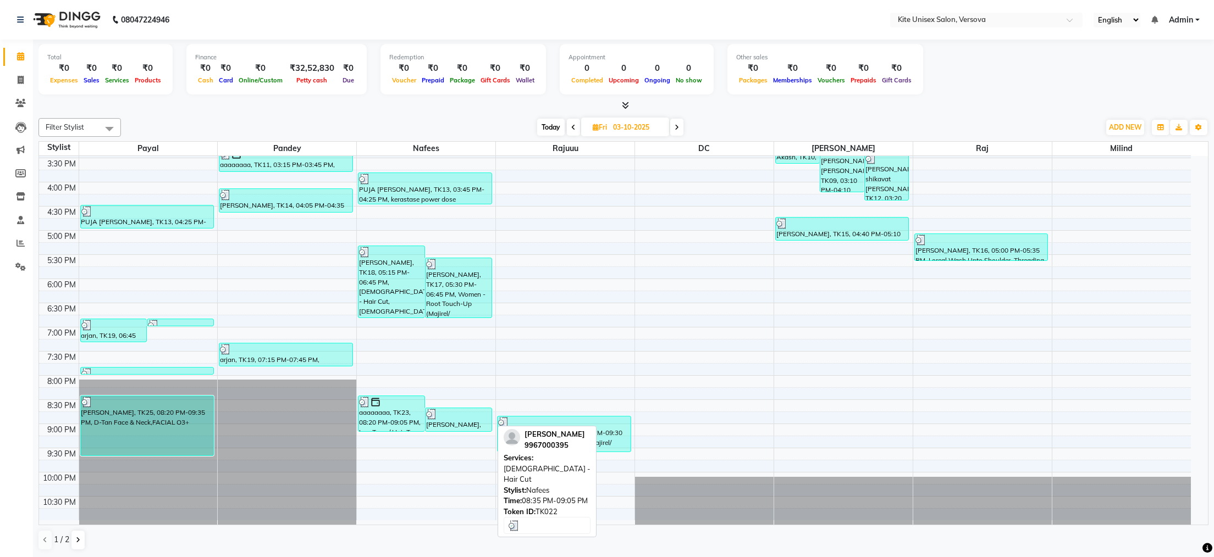
click at [452, 420] on div "[PERSON_NAME], TK22, 08:35 PM-09:05 PM, [DEMOGRAPHIC_DATA] - Hair Cut" at bounding box center [458, 419] width 66 height 23
select select "3"
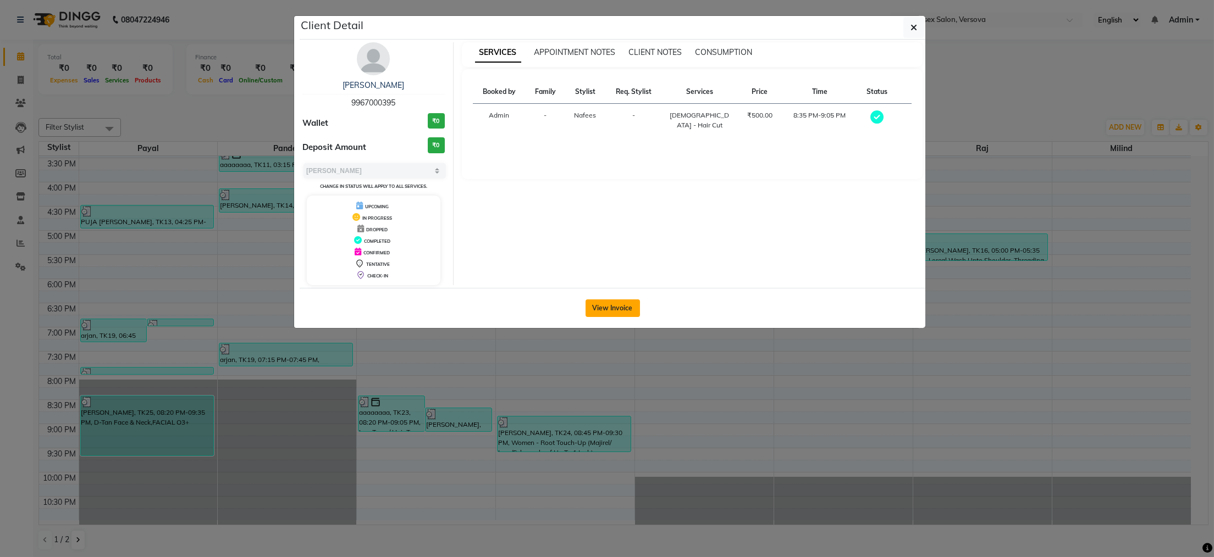
click at [598, 308] on button "View Invoice" at bounding box center [612, 309] width 54 height 18
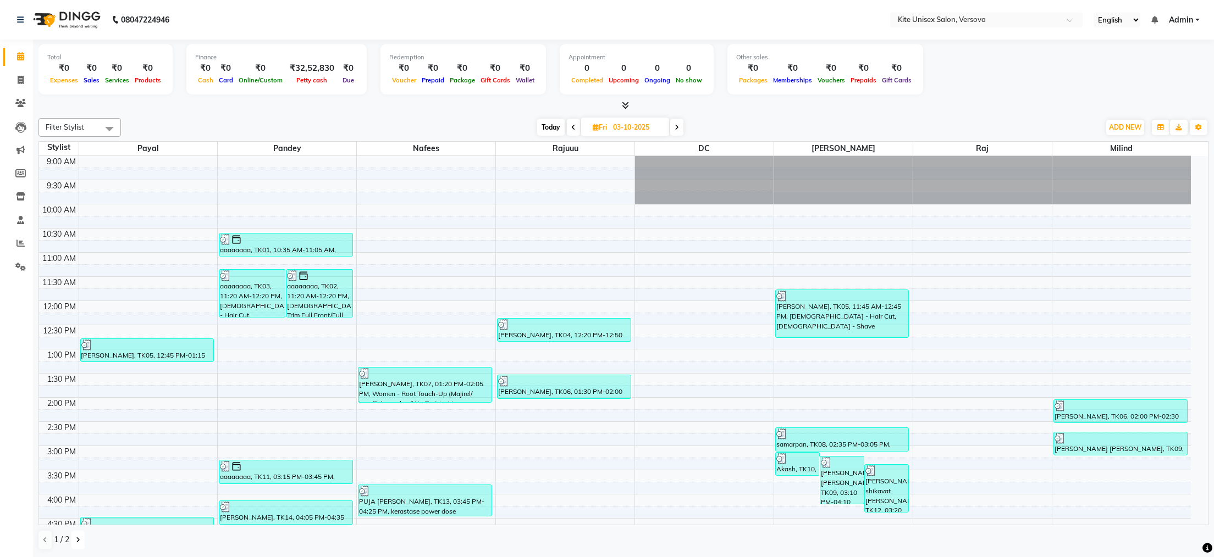
click at [81, 539] on button at bounding box center [77, 540] width 13 height 19
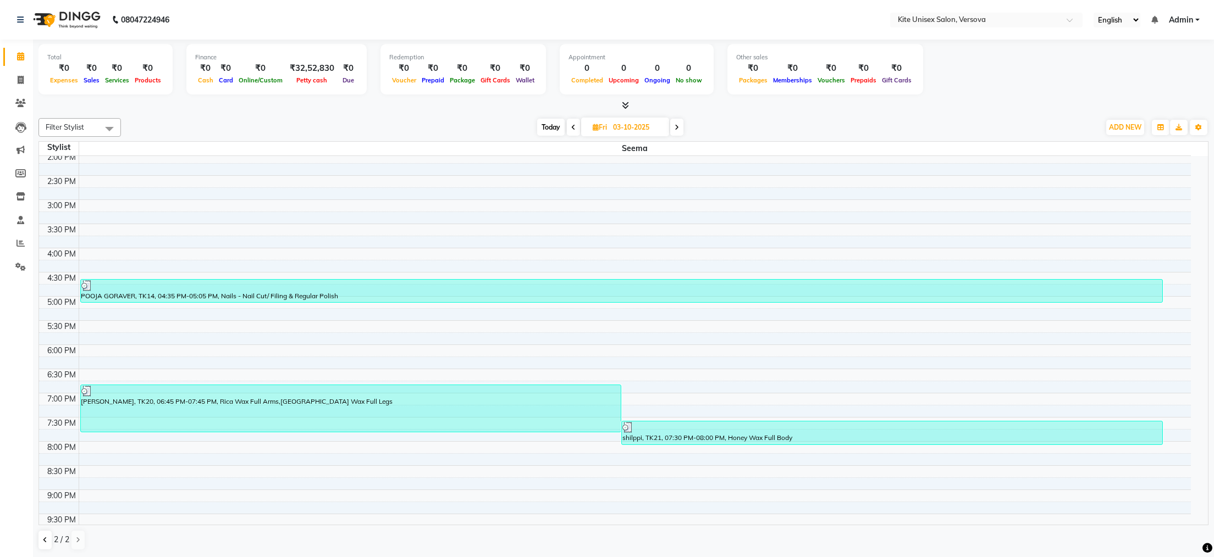
scroll to position [202, 0]
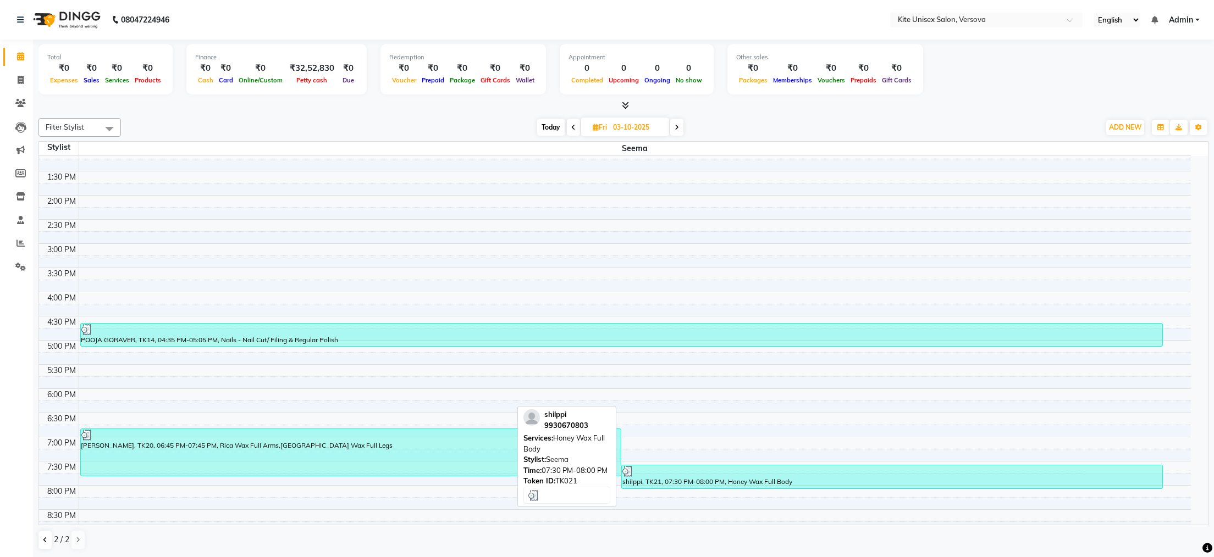
click at [679, 480] on div "shilppi, TK21, 07:30 PM-08:00 PM, Honey Wax Full Body" at bounding box center [892, 477] width 540 height 23
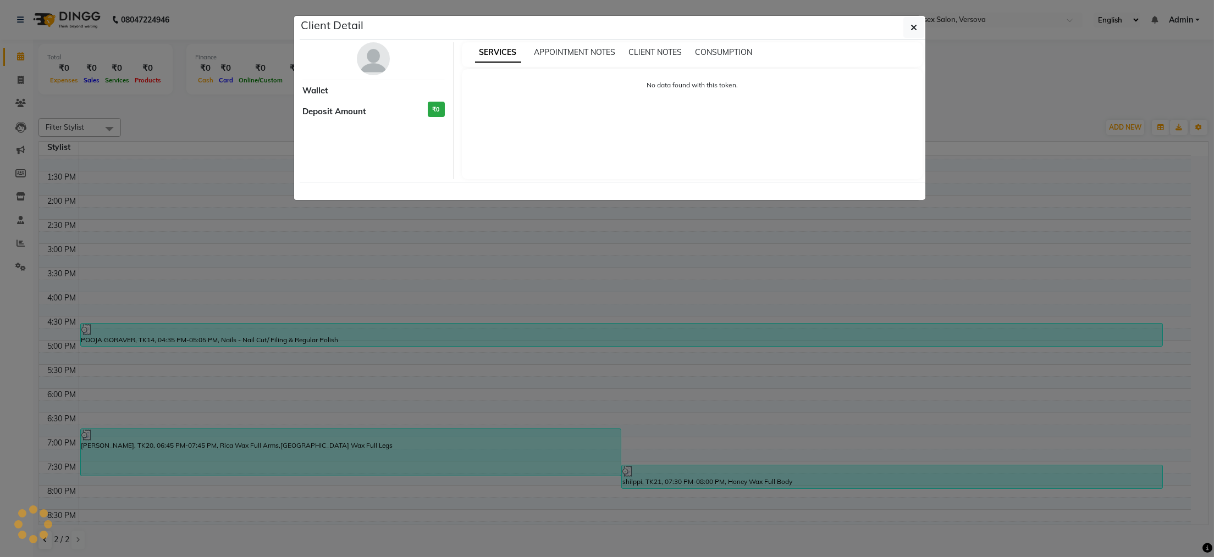
select select "3"
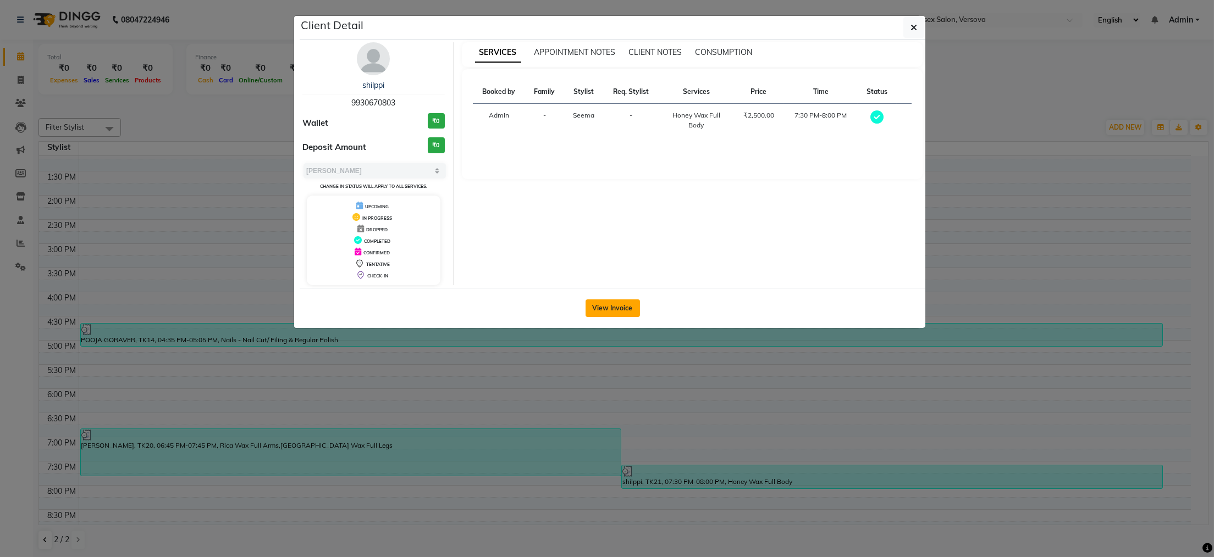
click at [612, 308] on button "View Invoice" at bounding box center [612, 309] width 54 height 18
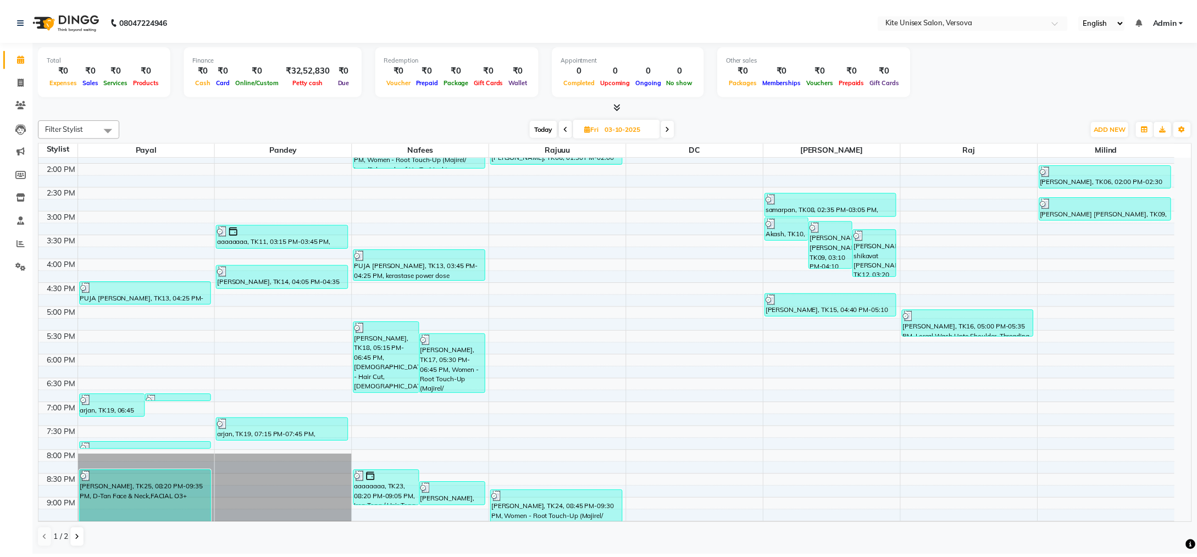
scroll to position [312, 0]
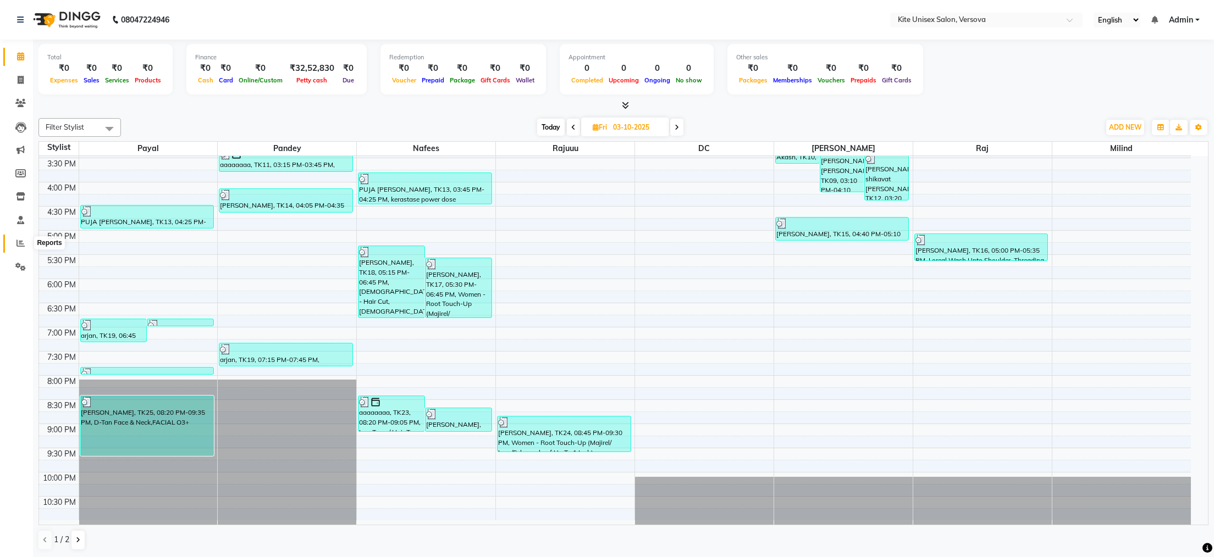
click at [19, 243] on icon at bounding box center [20, 243] width 8 height 8
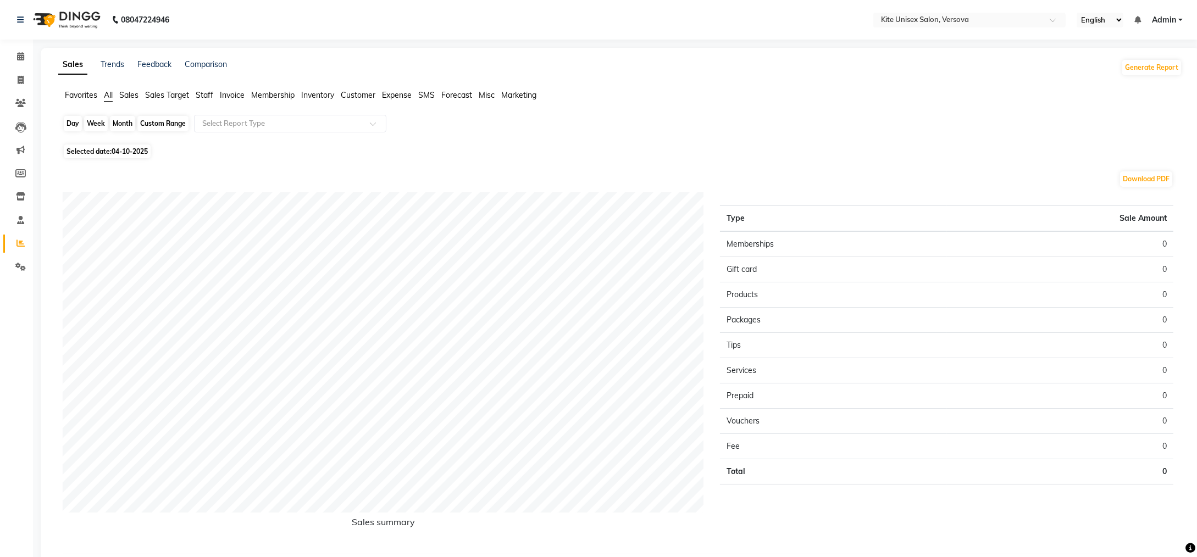
click at [67, 125] on div "Day" at bounding box center [73, 123] width 18 height 15
select select "10"
select select "2025"
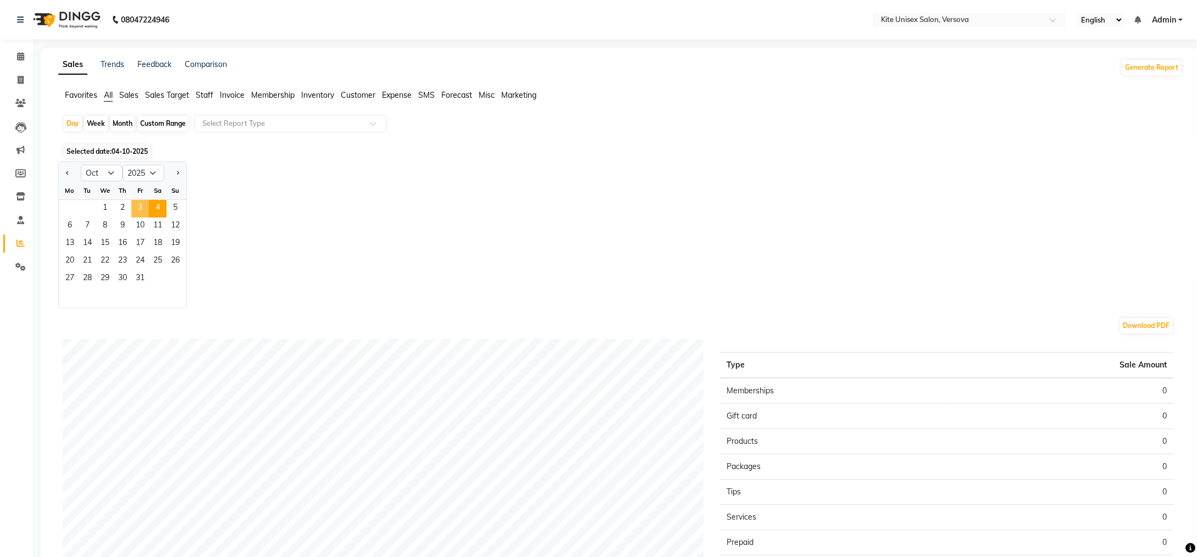
click at [141, 208] on span "3" at bounding box center [140, 209] width 18 height 18
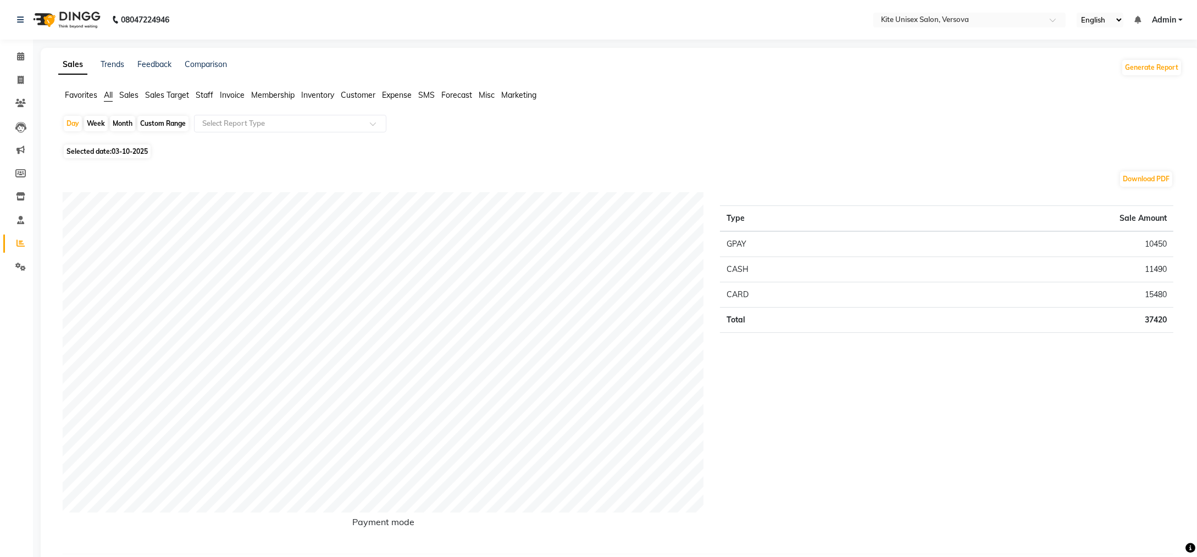
click at [134, 96] on span "Sales" at bounding box center [128, 95] width 19 height 10
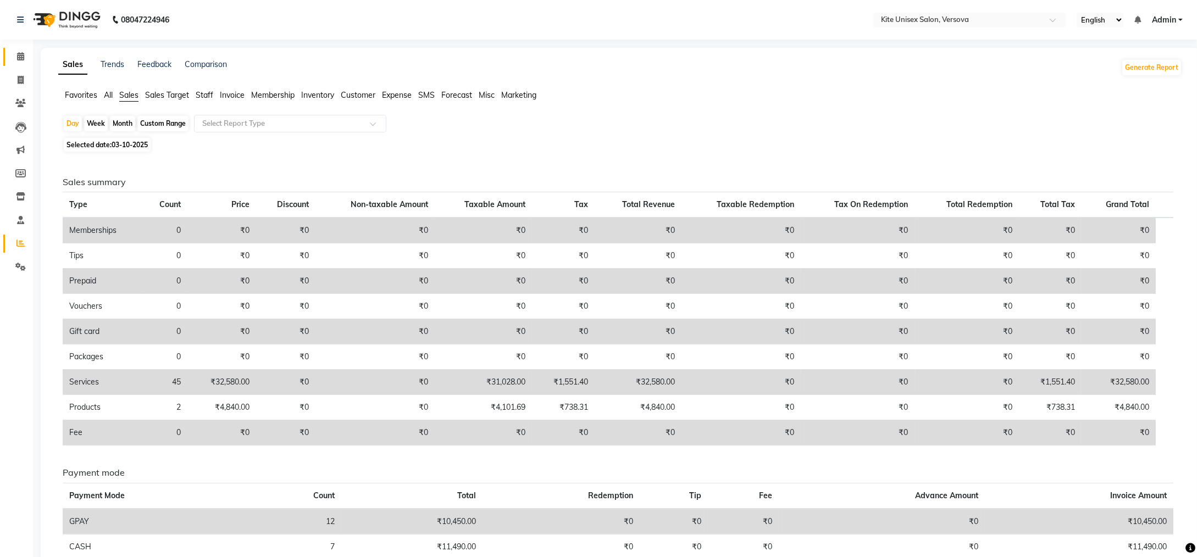
click at [21, 56] on icon at bounding box center [20, 56] width 7 height 8
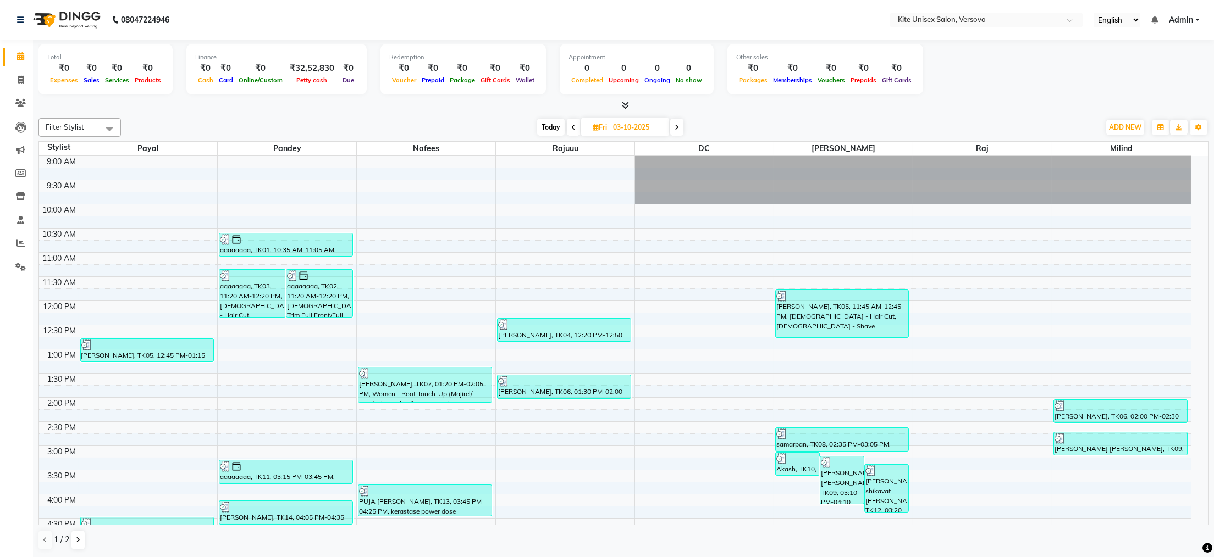
click at [544, 126] on span "Today" at bounding box center [550, 127] width 27 height 17
type input "04-10-2025"
